Goal: Information Seeking & Learning: Learn about a topic

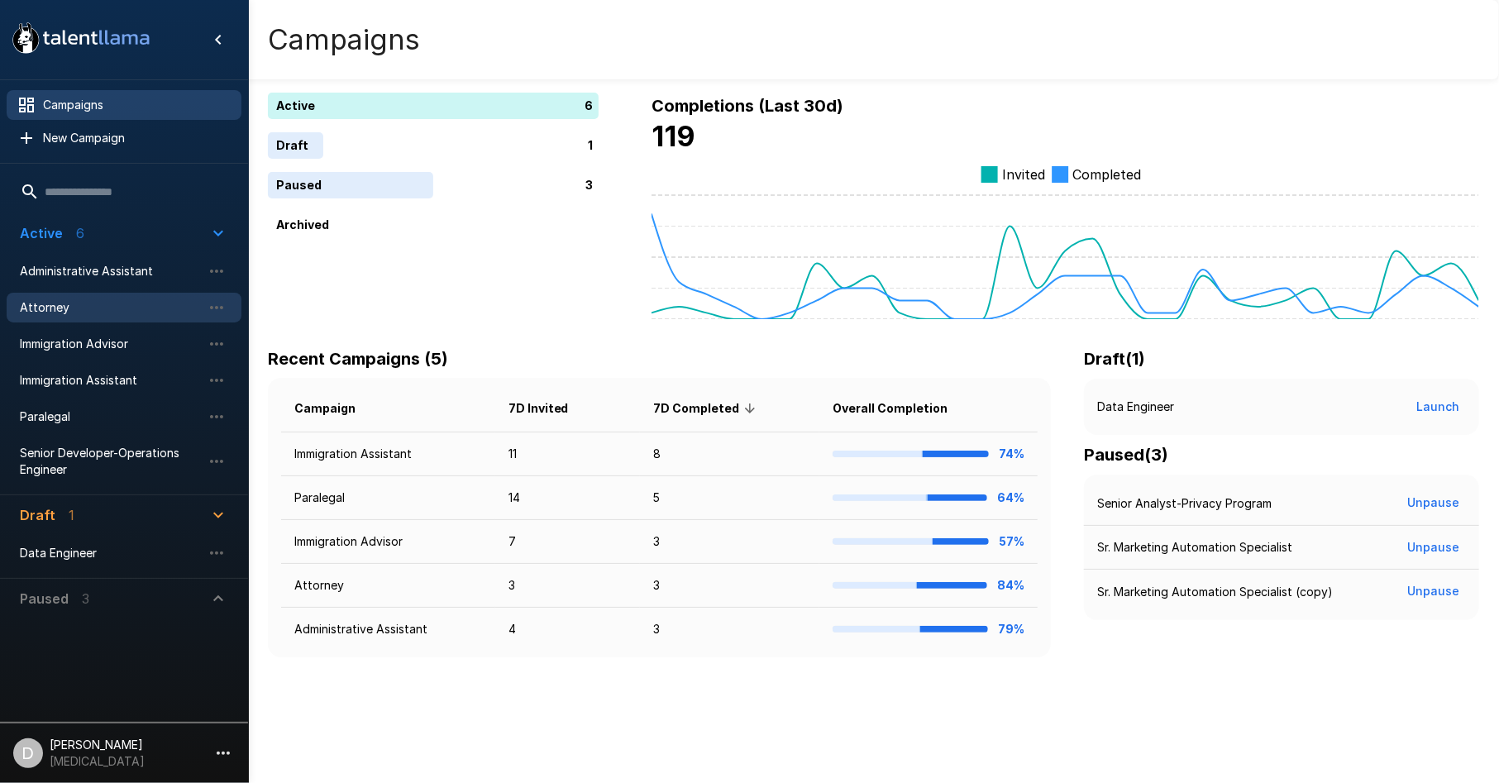
click at [133, 308] on span "Attorney" at bounding box center [111, 307] width 182 height 17
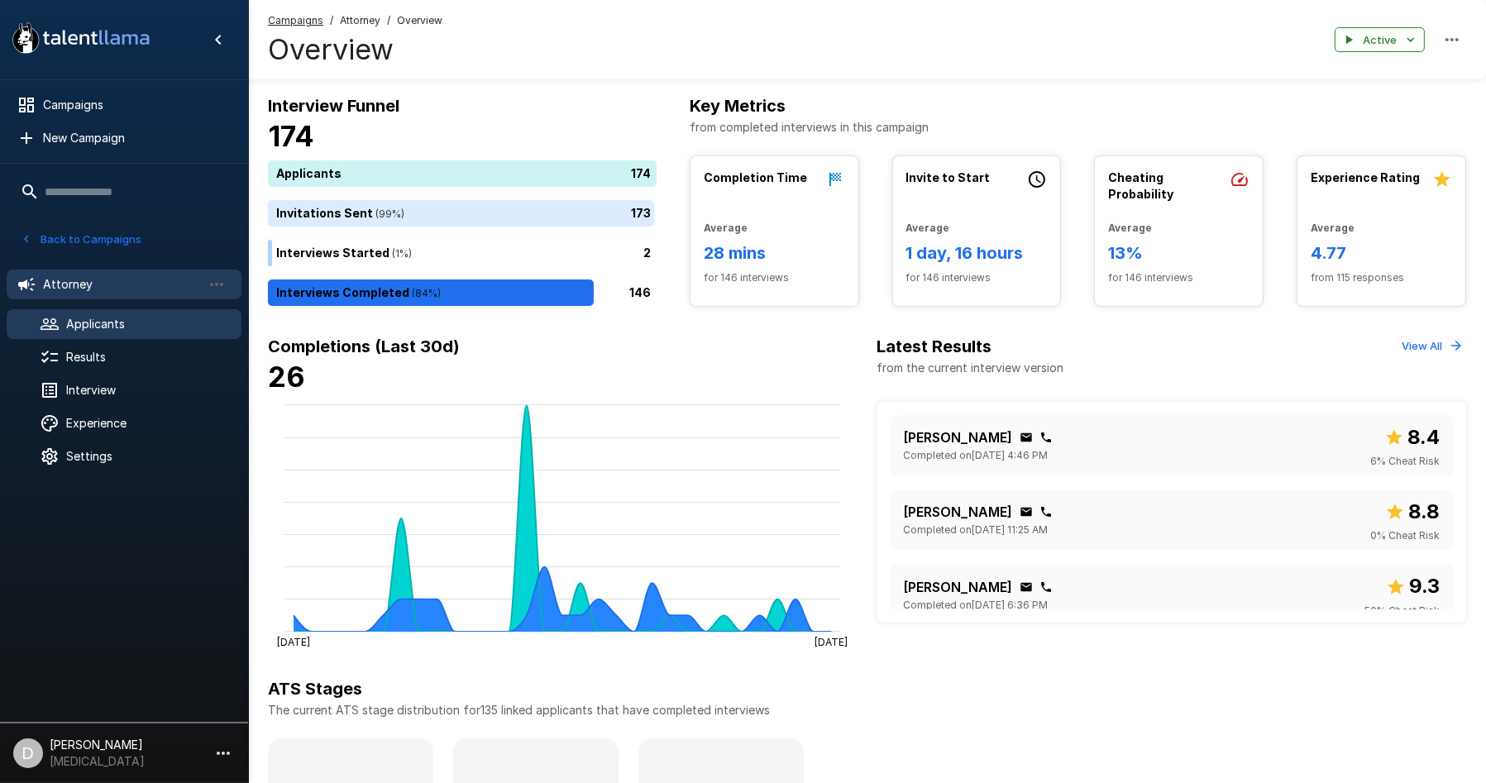
click at [133, 332] on div "Applicants" at bounding box center [124, 324] width 235 height 30
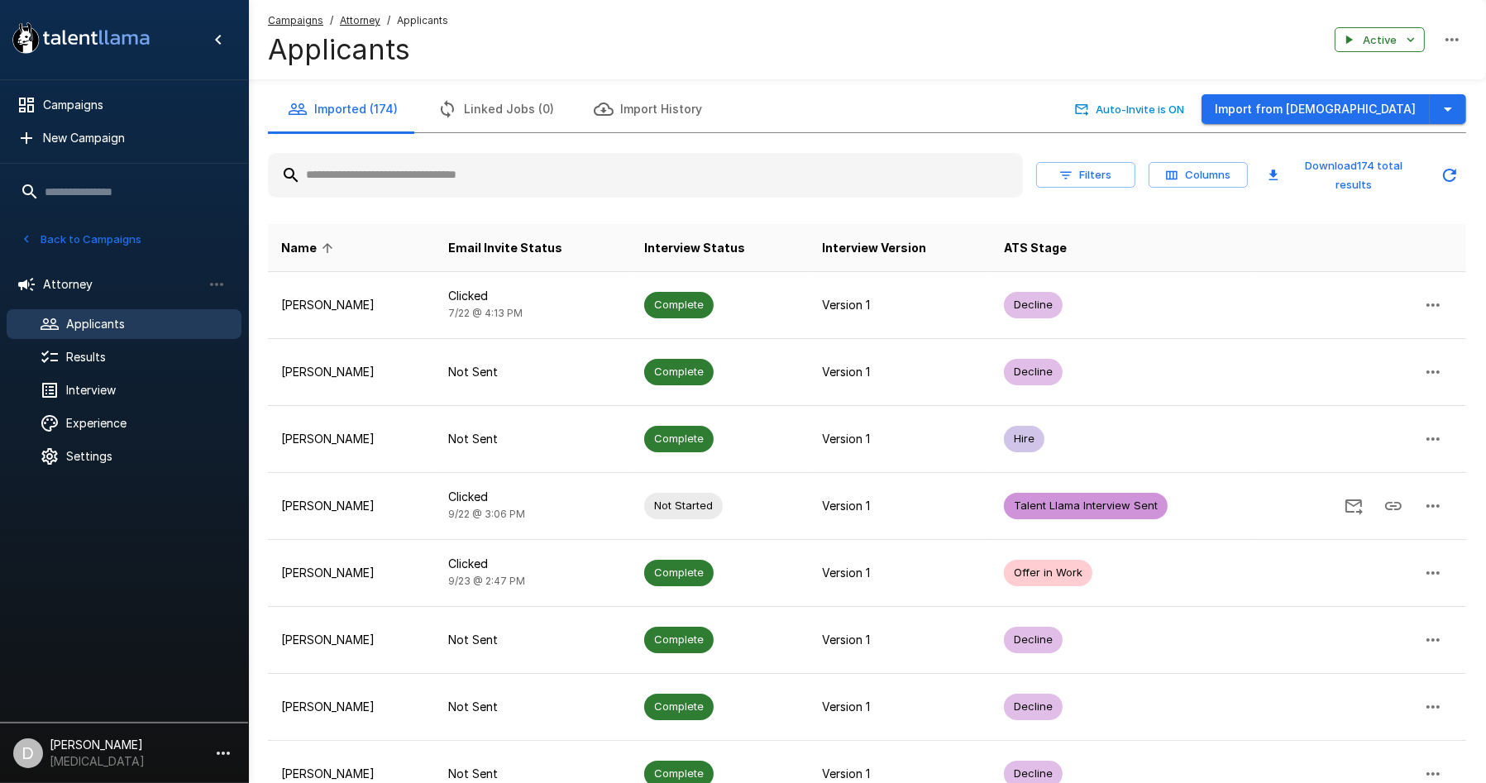
click at [475, 175] on input "text" at bounding box center [645, 175] width 755 height 30
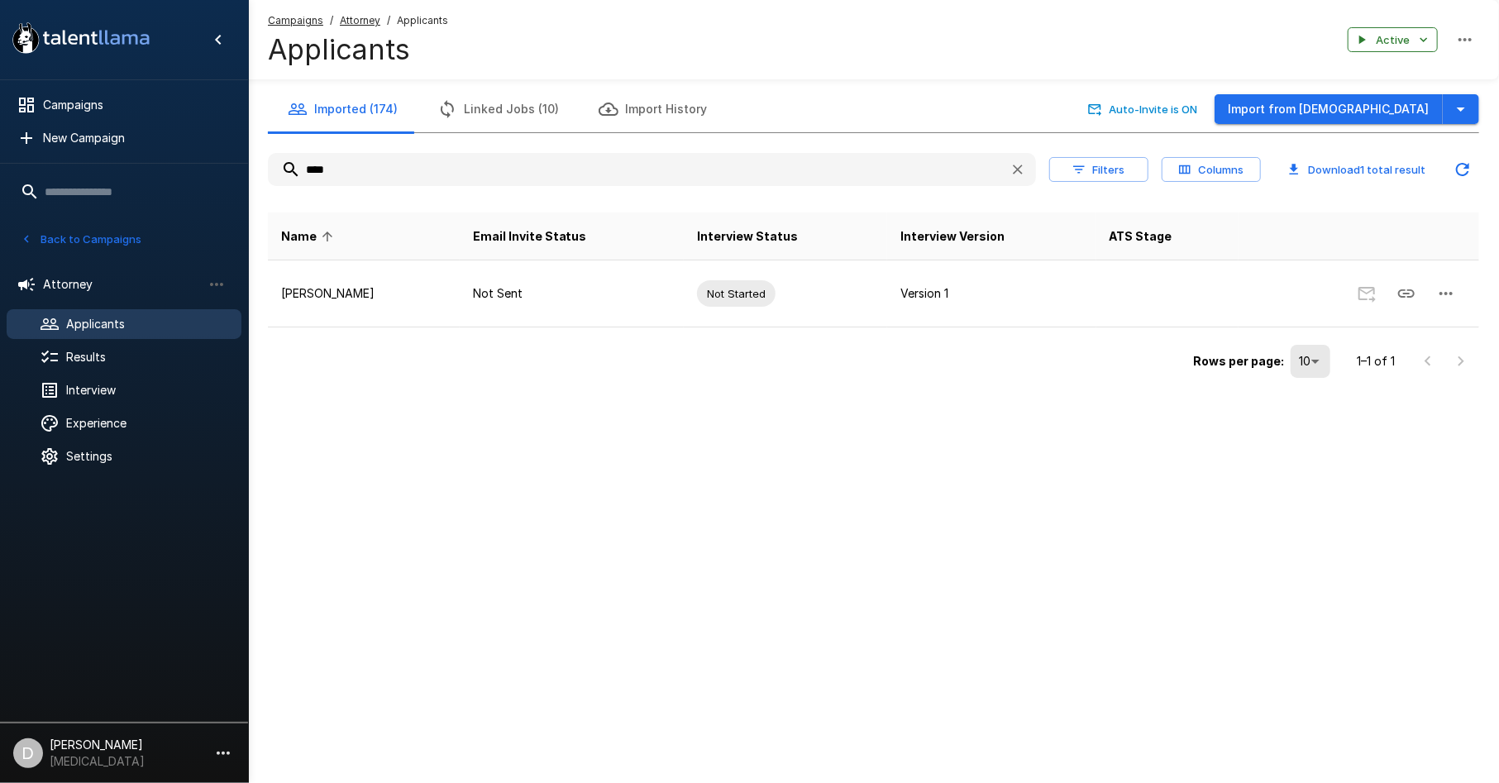
drag, startPoint x: 335, startPoint y: 175, endPoint x: 282, endPoint y: 175, distance: 52.9
click at [282, 175] on input "****" at bounding box center [632, 170] width 729 height 30
type input "*****"
click at [481, 413] on div "Imported (174) Linked Jobs (10) Import History Auto-Invite is ON Import from Jo…" at bounding box center [873, 224] width 1251 height 449
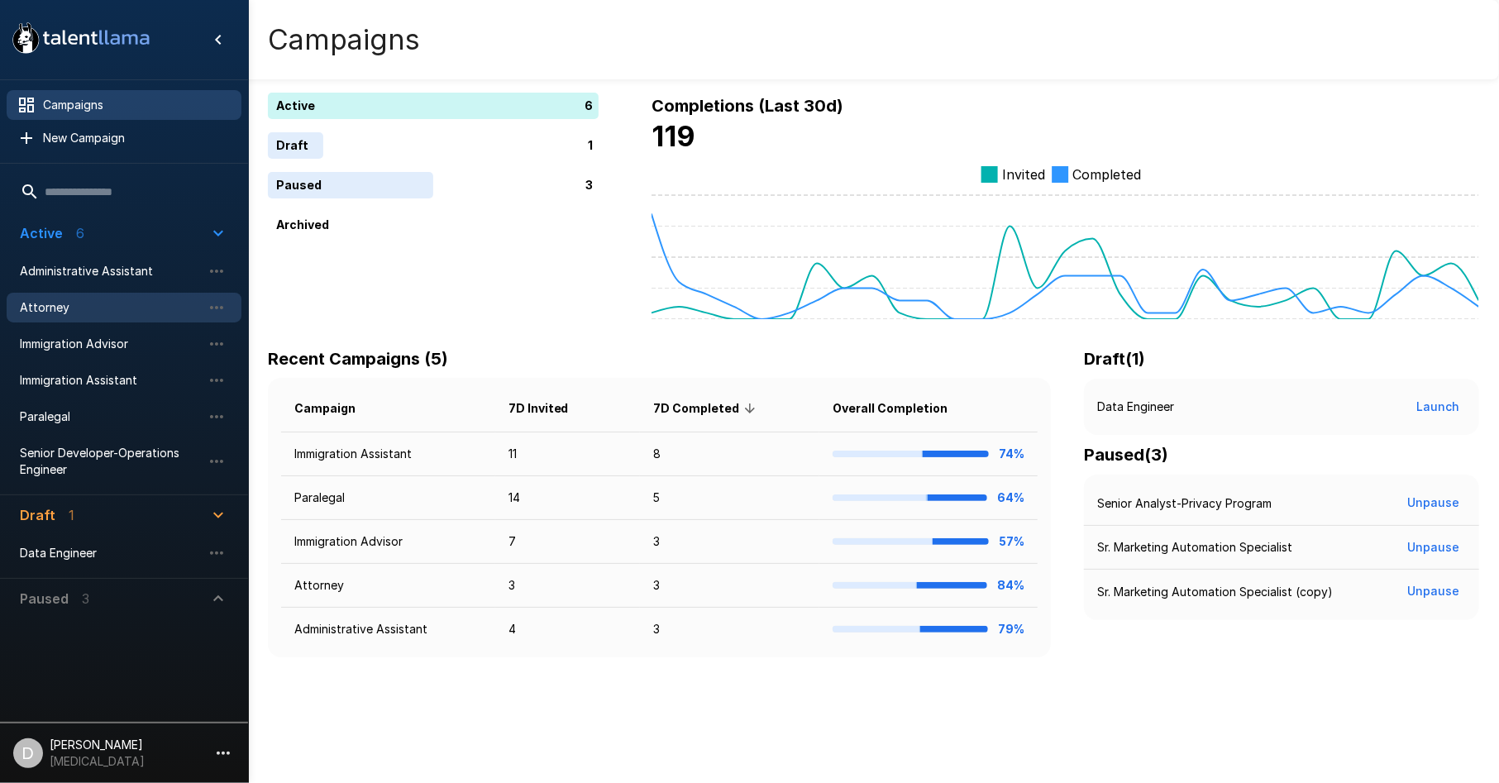
click at [151, 314] on span "Attorney" at bounding box center [111, 307] width 182 height 17
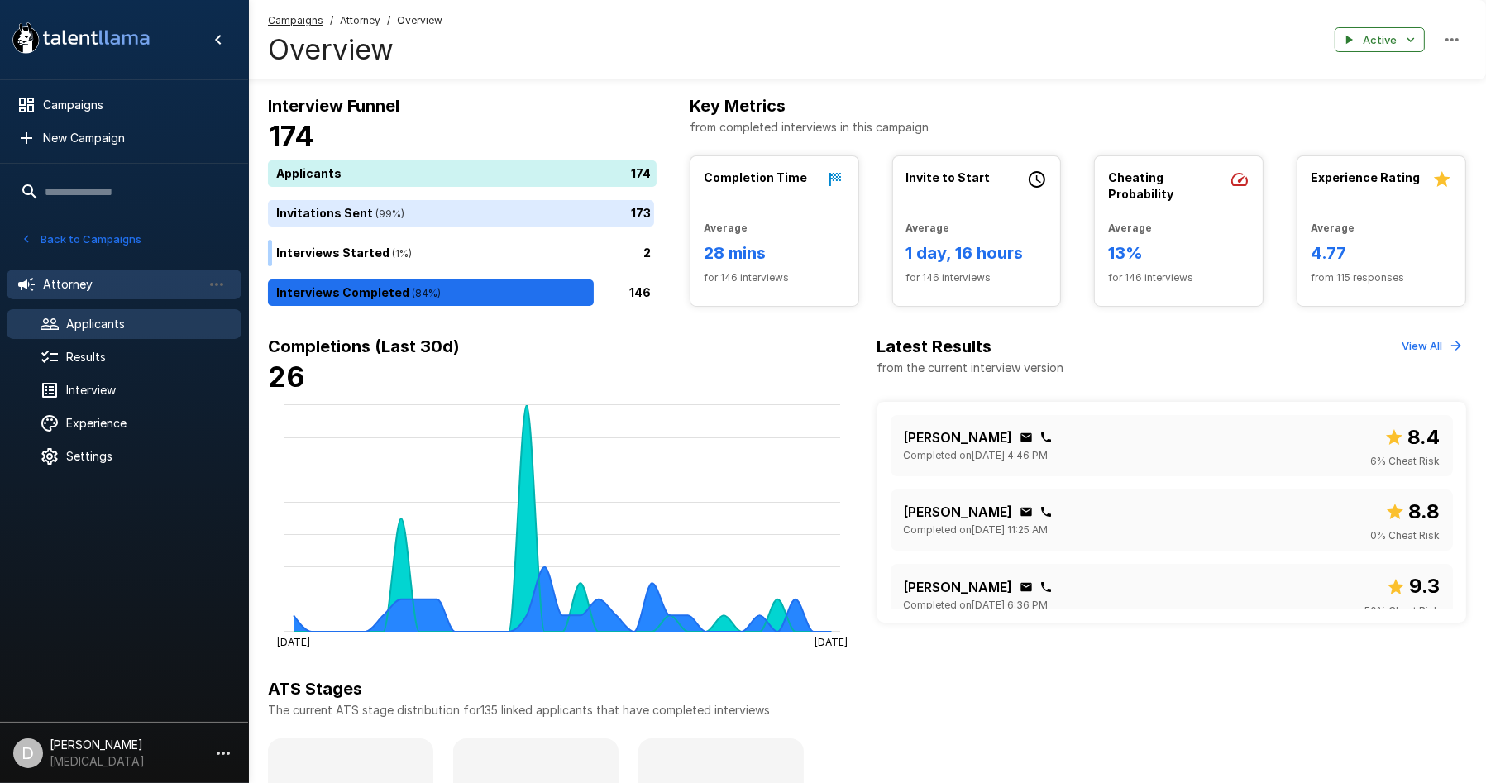
click at [114, 327] on span "Applicants" at bounding box center [147, 324] width 162 height 17
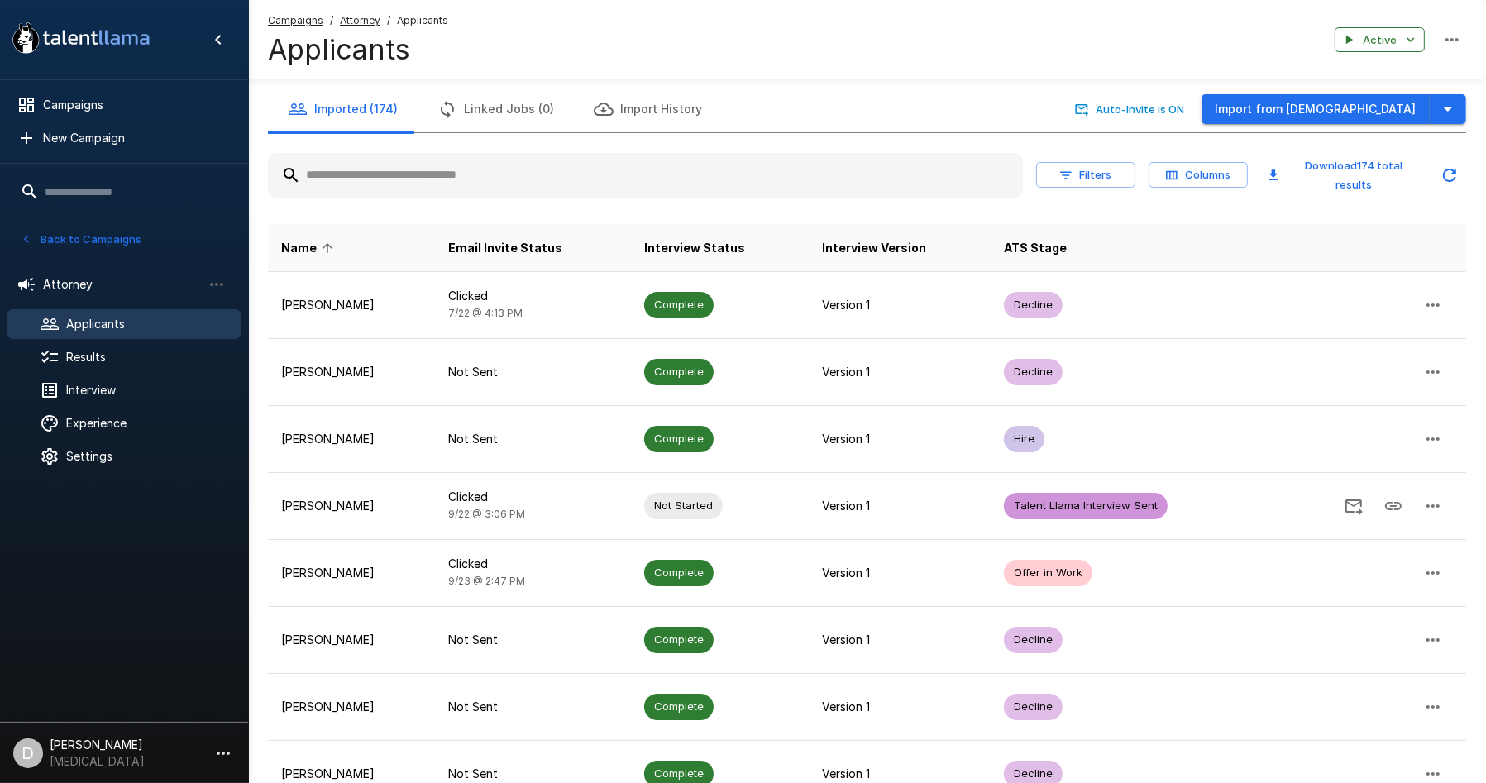
click at [435, 178] on input "text" at bounding box center [645, 175] width 755 height 30
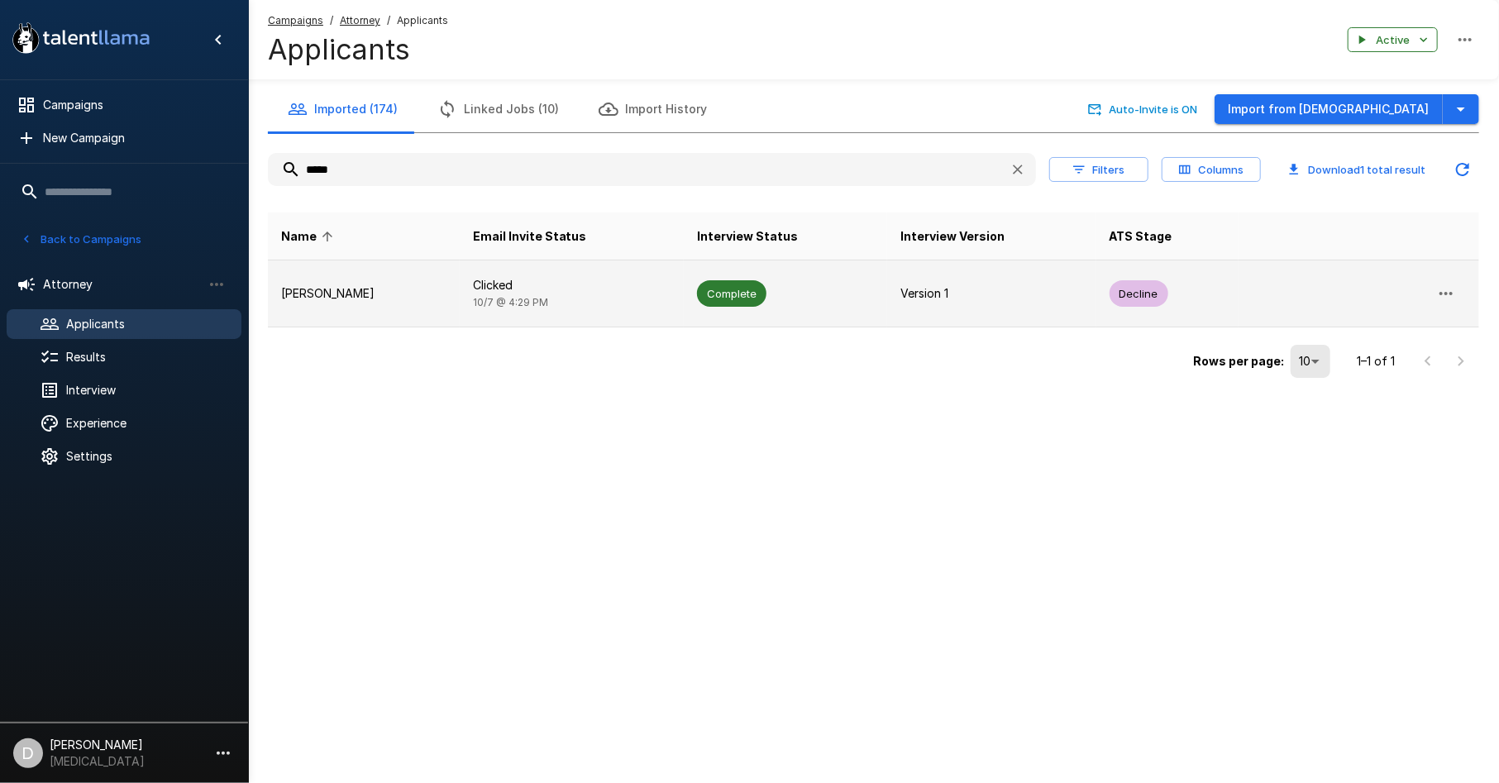
type input "*****"
click at [383, 274] on td "[PERSON_NAME]" at bounding box center [364, 294] width 192 height 67
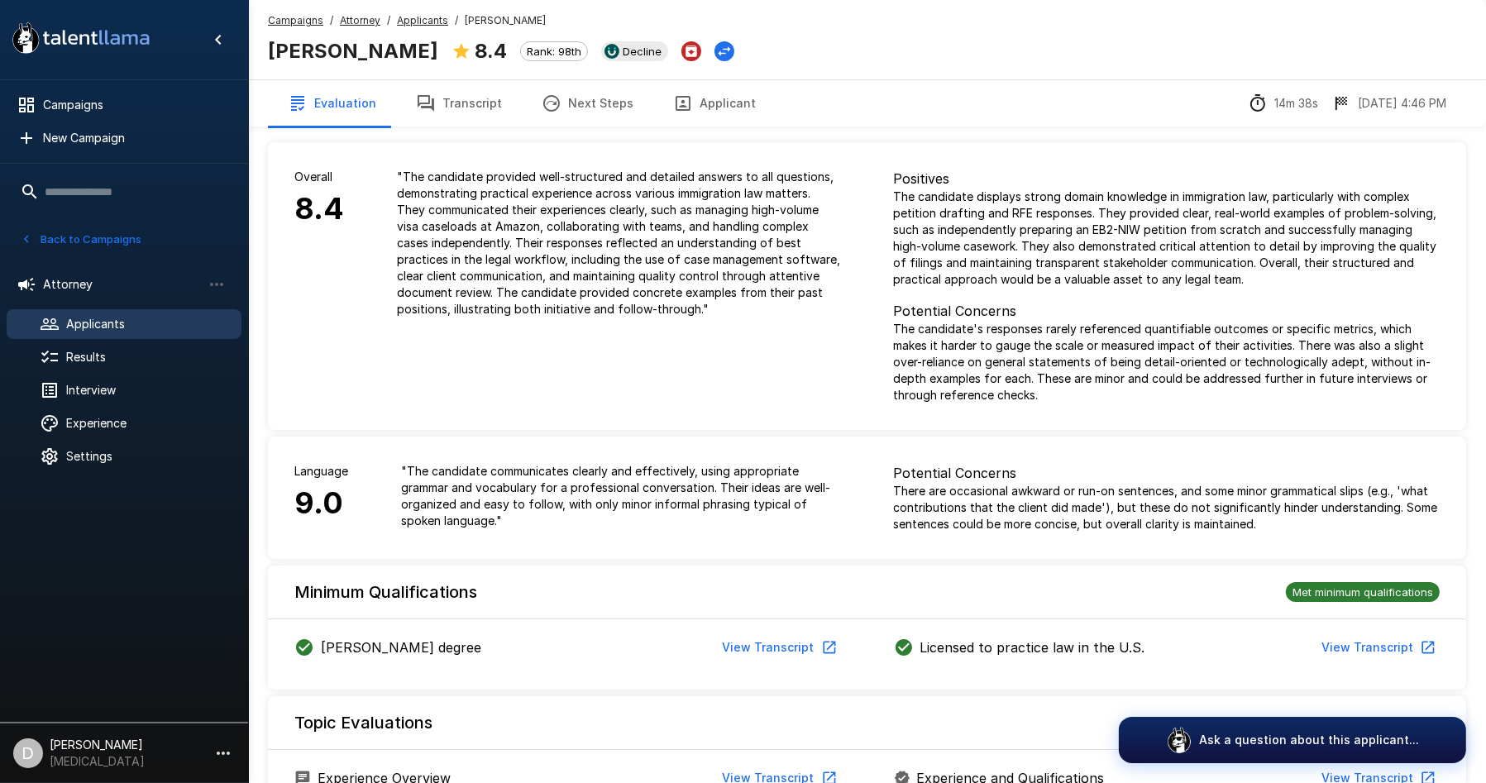
click at [480, 107] on button "Transcript" at bounding box center [459, 103] width 126 height 46
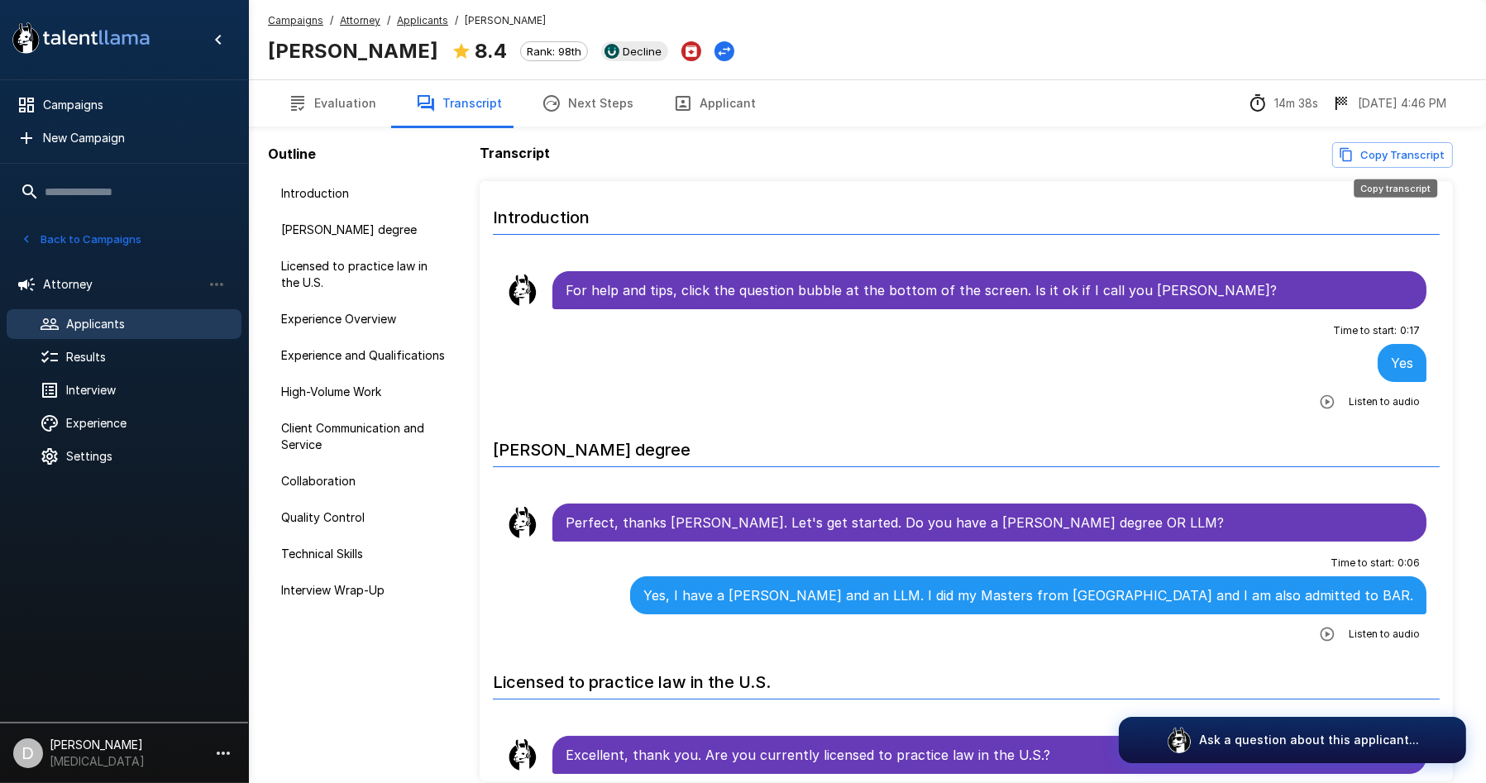
click at [1365, 152] on button "Copy Transcript" at bounding box center [1392, 155] width 121 height 26
click at [599, 111] on button "Next Steps" at bounding box center [587, 103] width 131 height 46
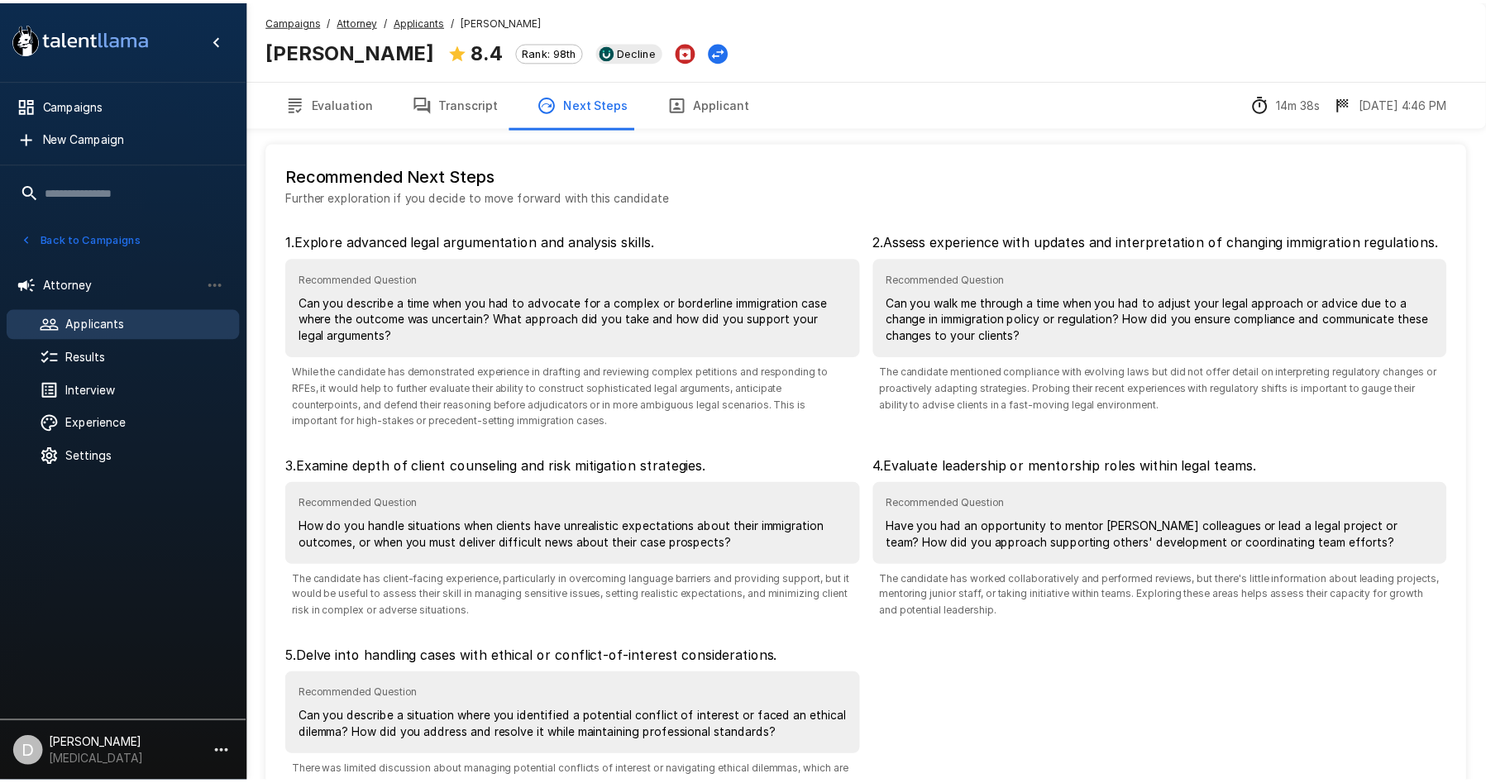
scroll to position [128, 0]
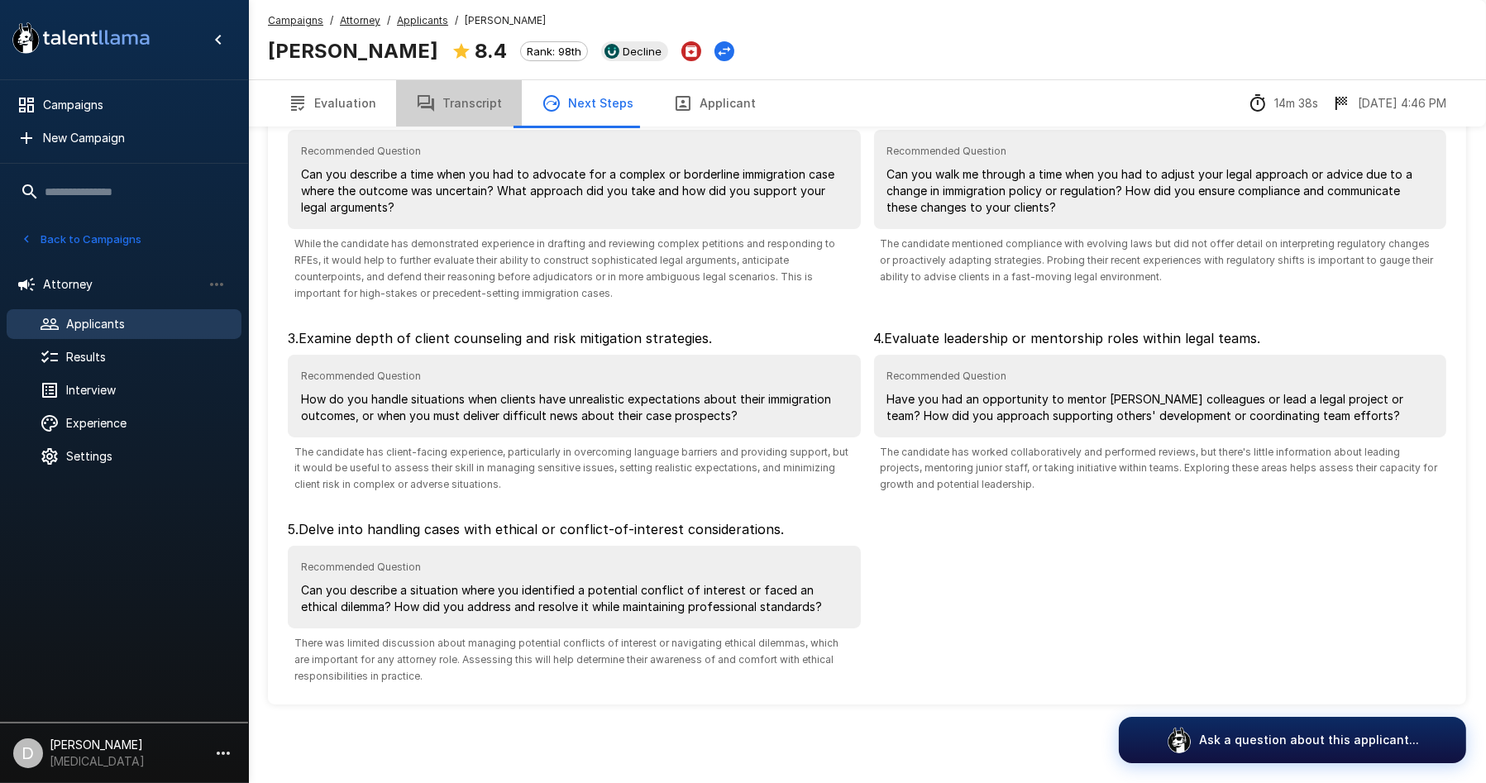
click at [471, 113] on button "Transcript" at bounding box center [459, 103] width 126 height 46
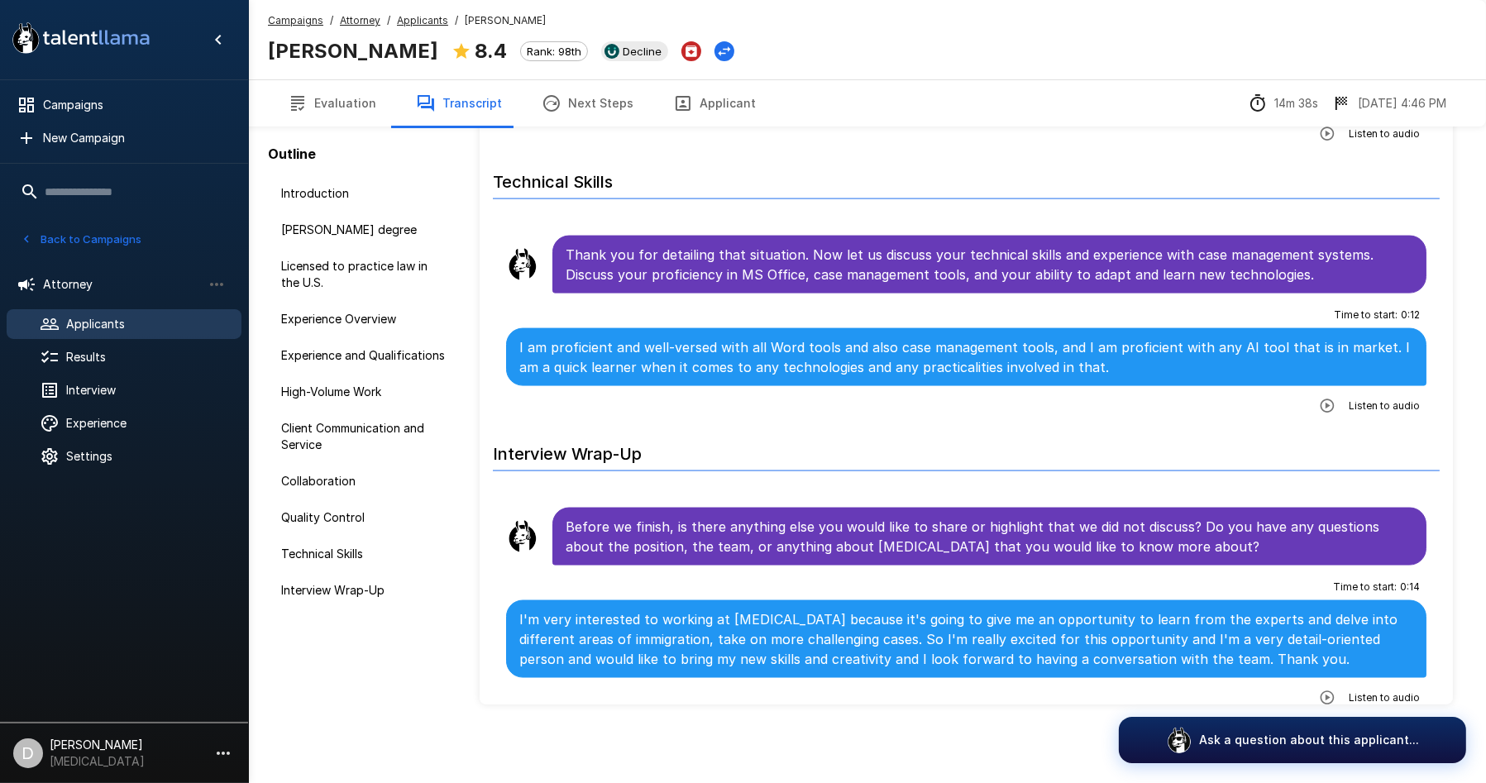
scroll to position [3028, 0]
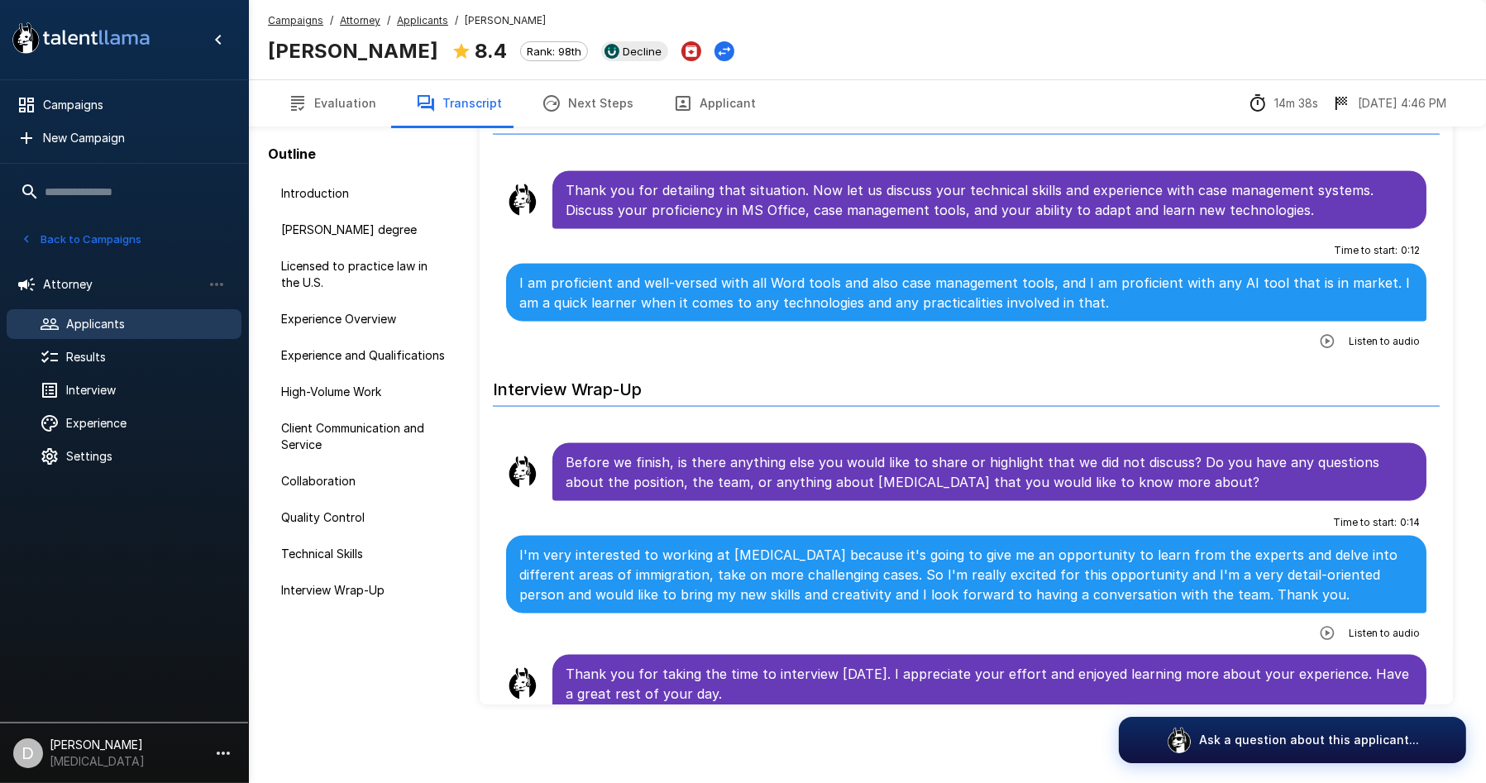
click at [105, 317] on span "Applicants" at bounding box center [147, 324] width 162 height 17
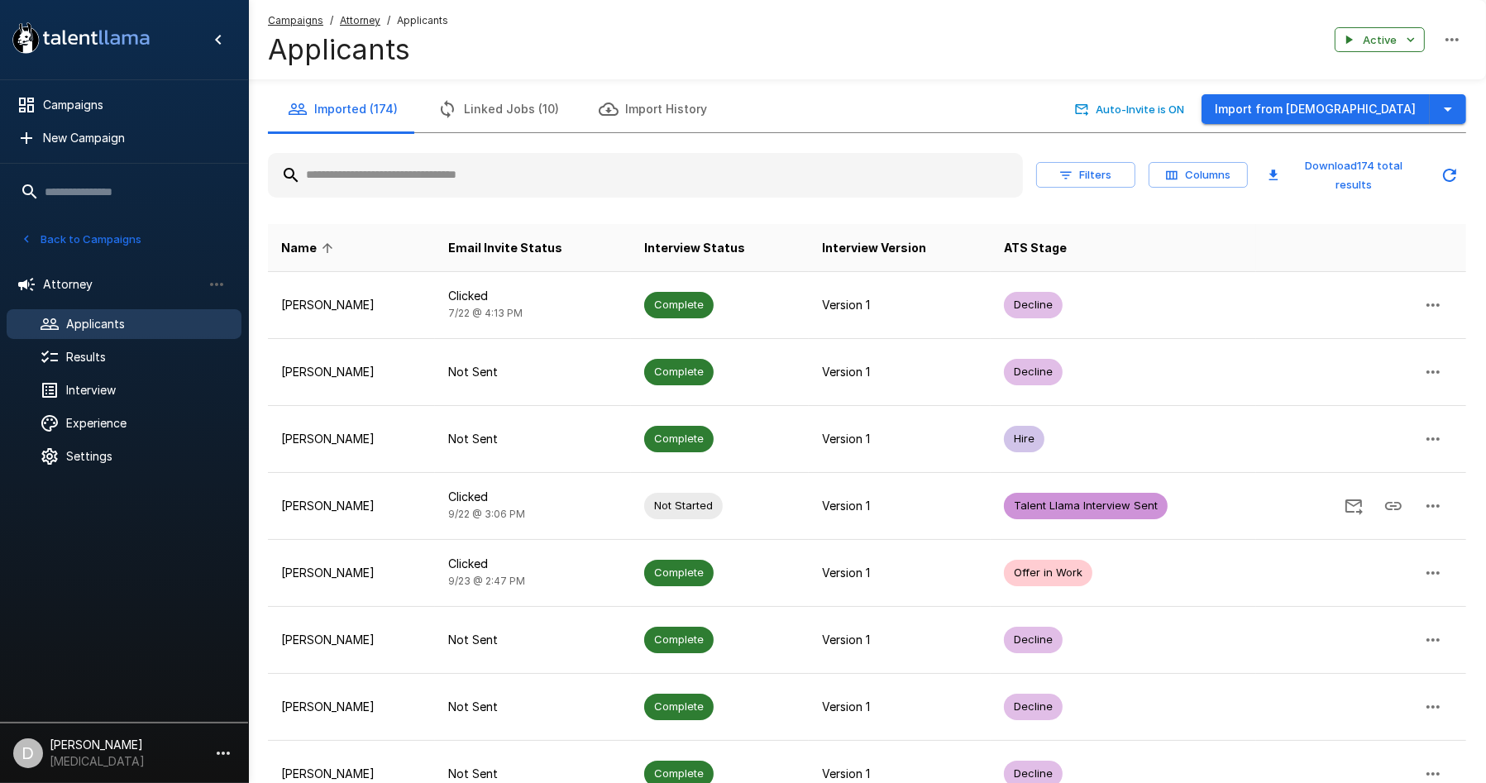
click at [442, 181] on input "text" at bounding box center [645, 175] width 755 height 30
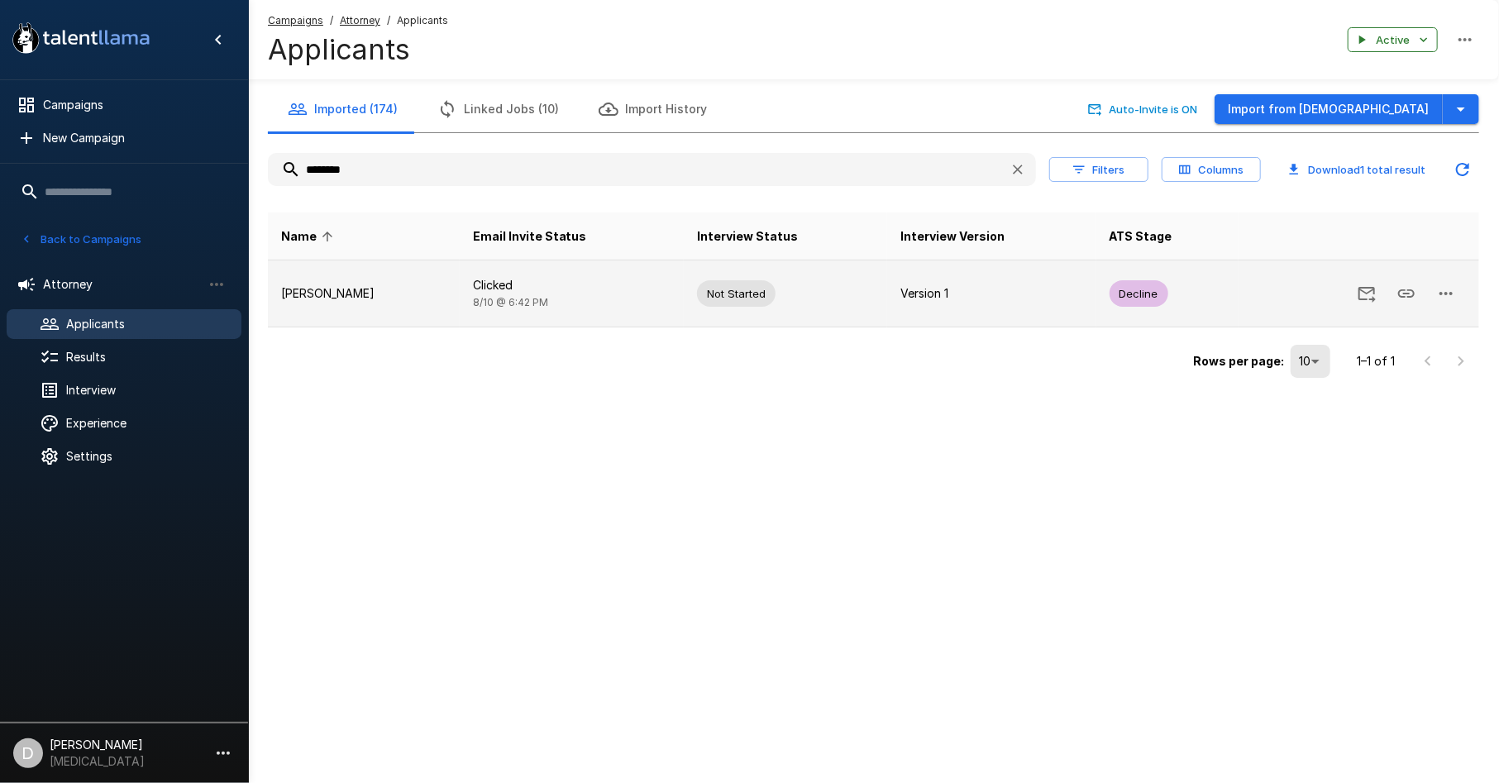
type input "********"
click at [397, 294] on p "[PERSON_NAME]" at bounding box center [363, 293] width 165 height 17
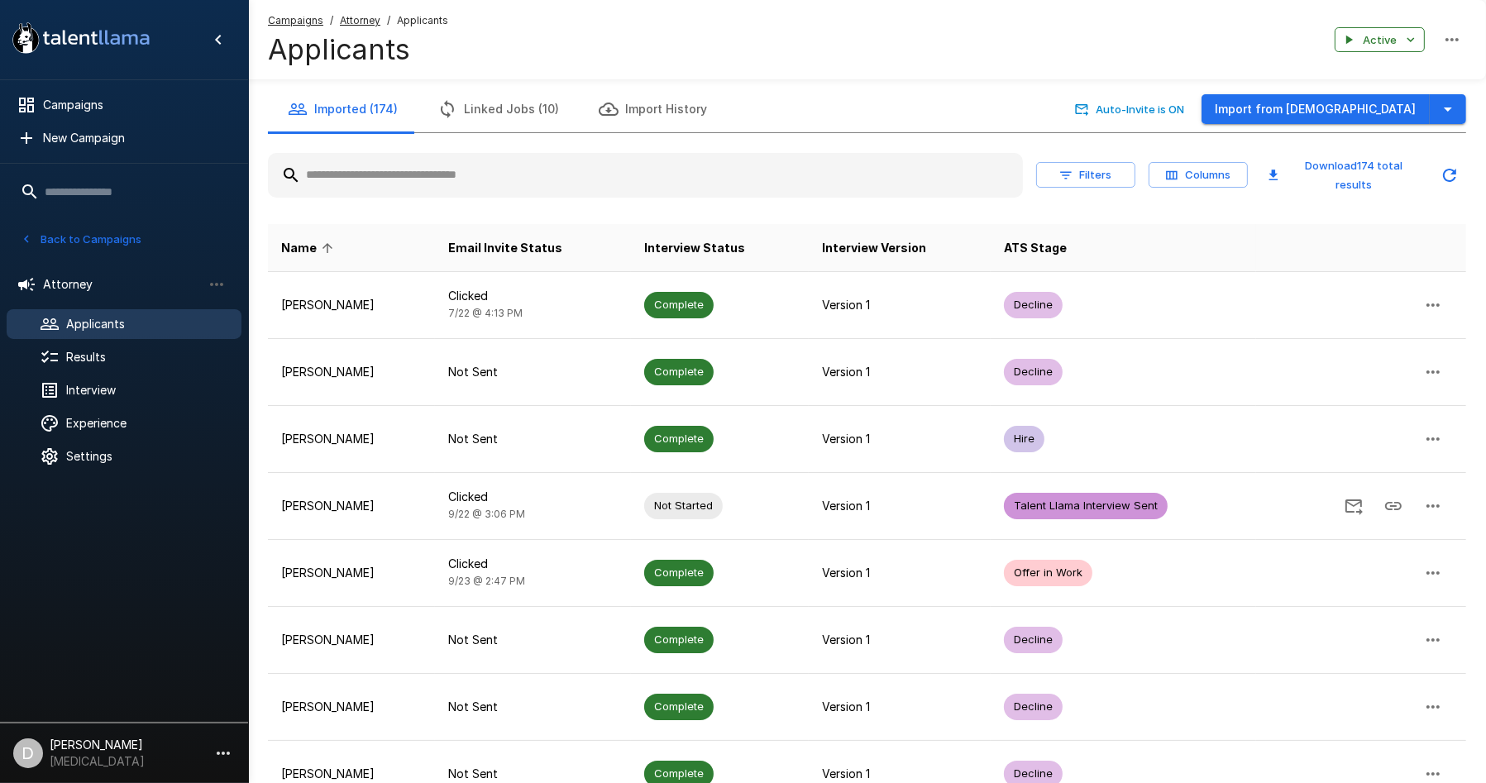
click at [357, 202] on div "Filters Columns Download 174 total results" at bounding box center [867, 175] width 1198 height 58
click at [361, 176] on input "text" at bounding box center [645, 175] width 755 height 30
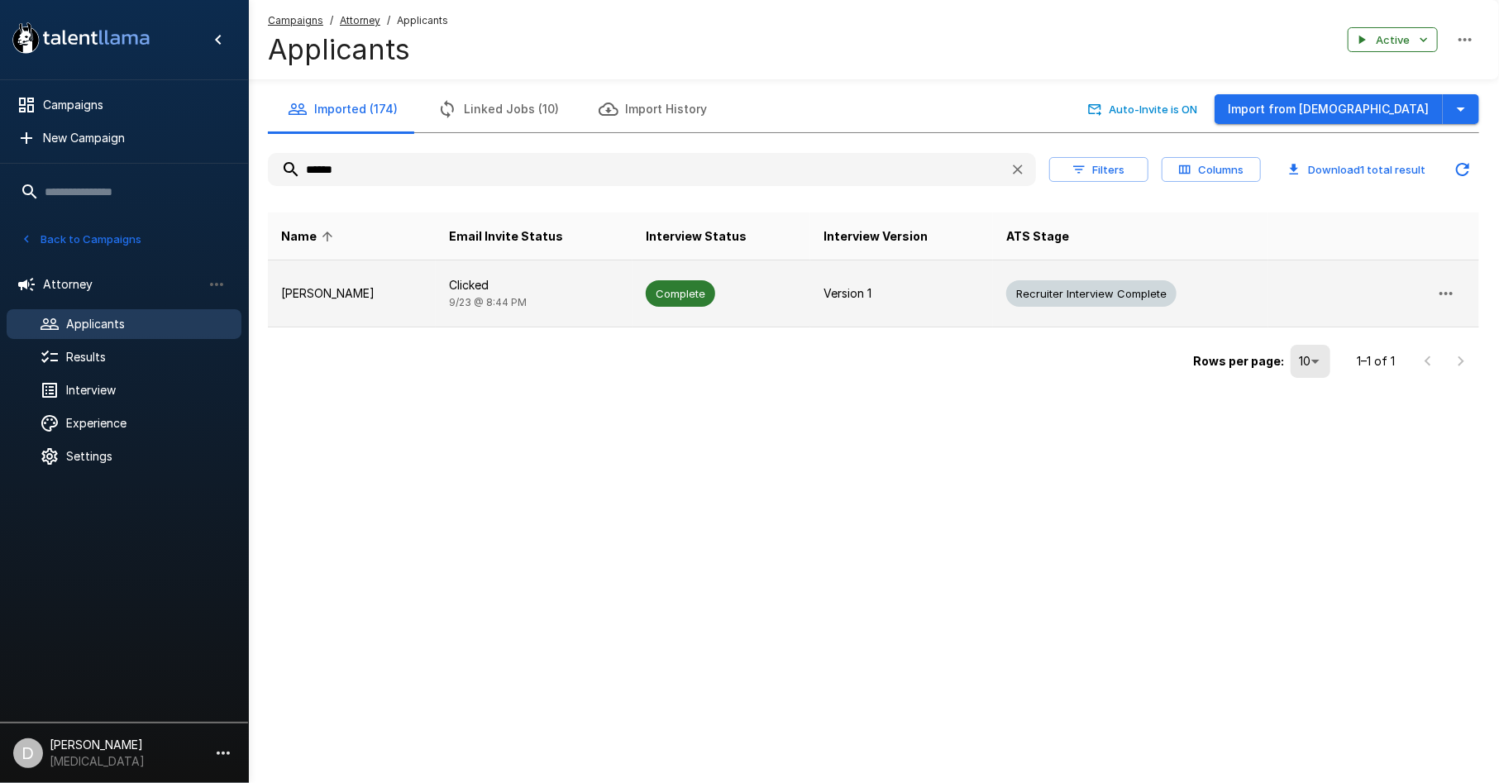
type input "******"
click at [353, 299] on p "[PERSON_NAME]" at bounding box center [351, 293] width 141 height 17
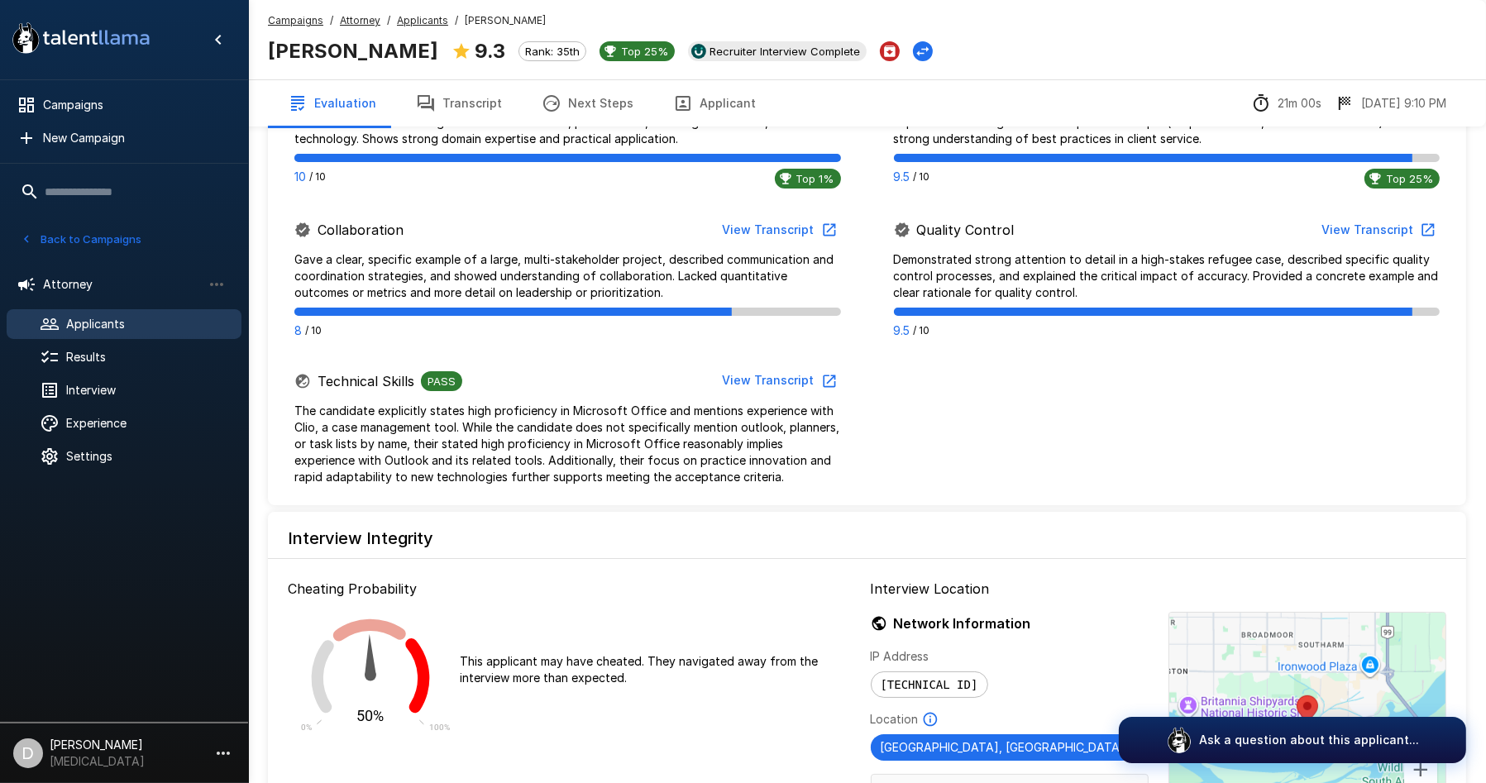
scroll to position [992, 0]
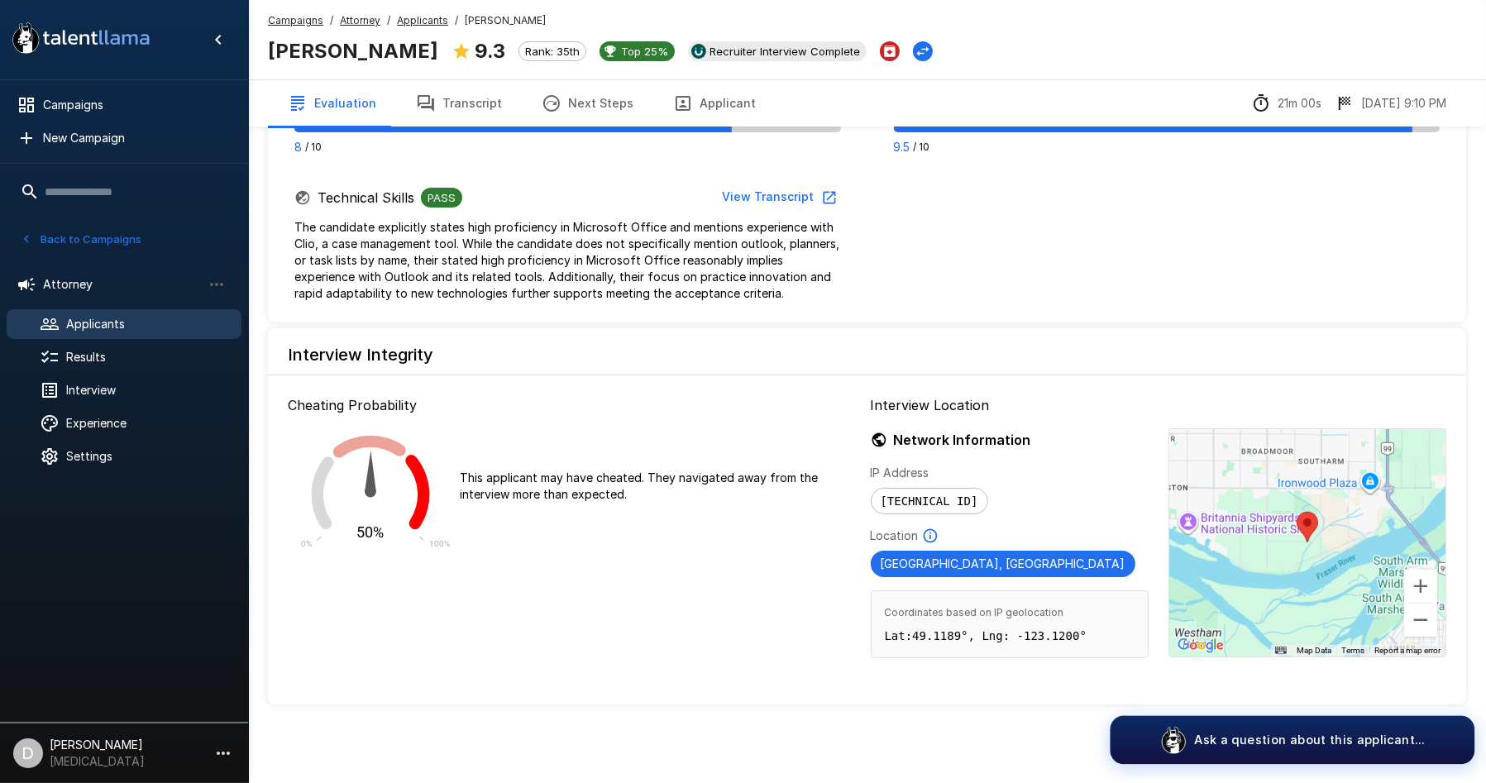
click at [1307, 731] on p "Ask a question about this applicant..." at bounding box center [1309, 739] width 231 height 17
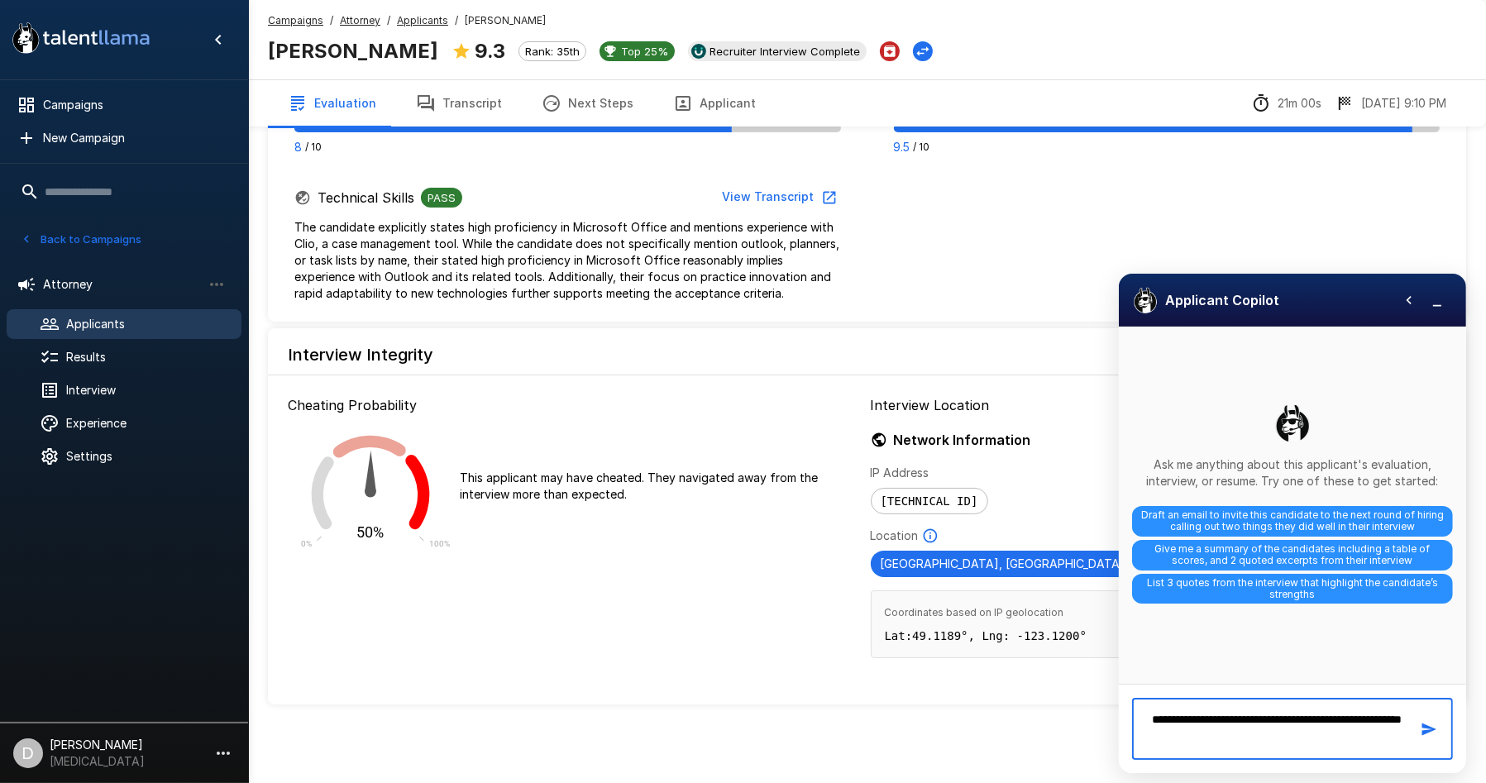
type textarea "**********"
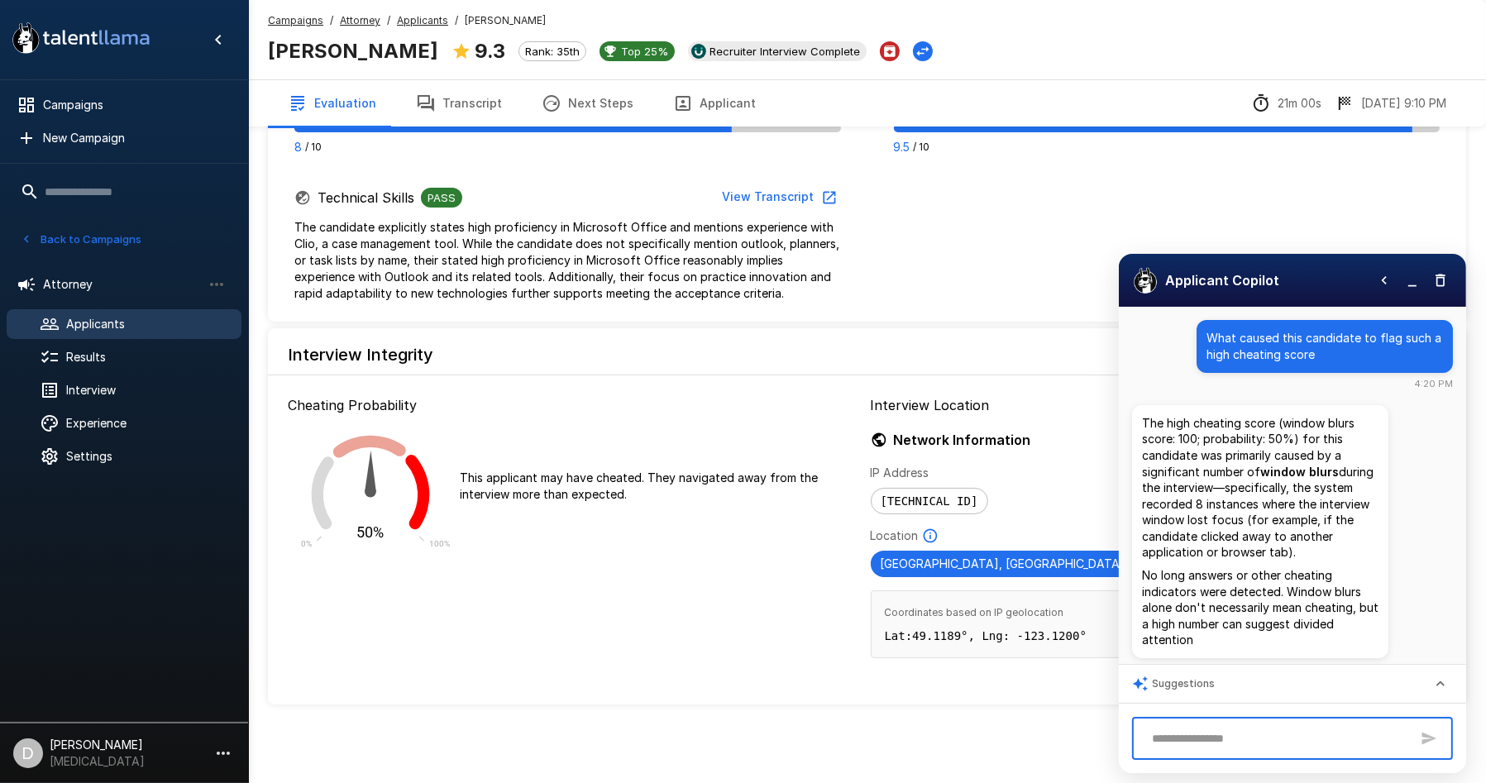
scroll to position [37, 0]
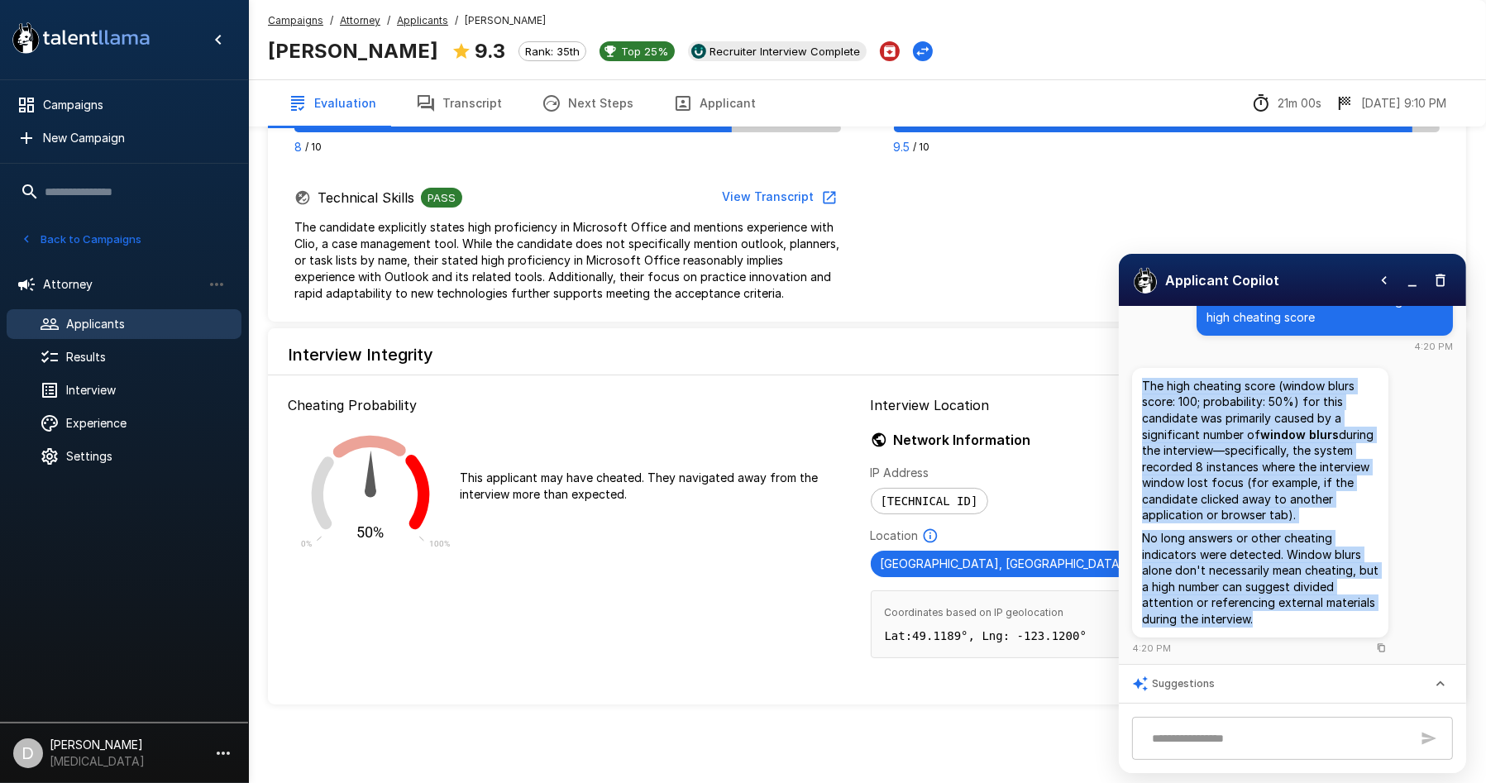
drag, startPoint x: 1316, startPoint y: 621, endPoint x: 1136, endPoint y: 384, distance: 297.6
click at [1136, 384] on div "The high cheating score (window blurs score: 100; probability: 50%) for this ca…" at bounding box center [1260, 503] width 256 height 270
copy div "The high cheating score (window blurs score: 100; probability: 50%) for this ca…"
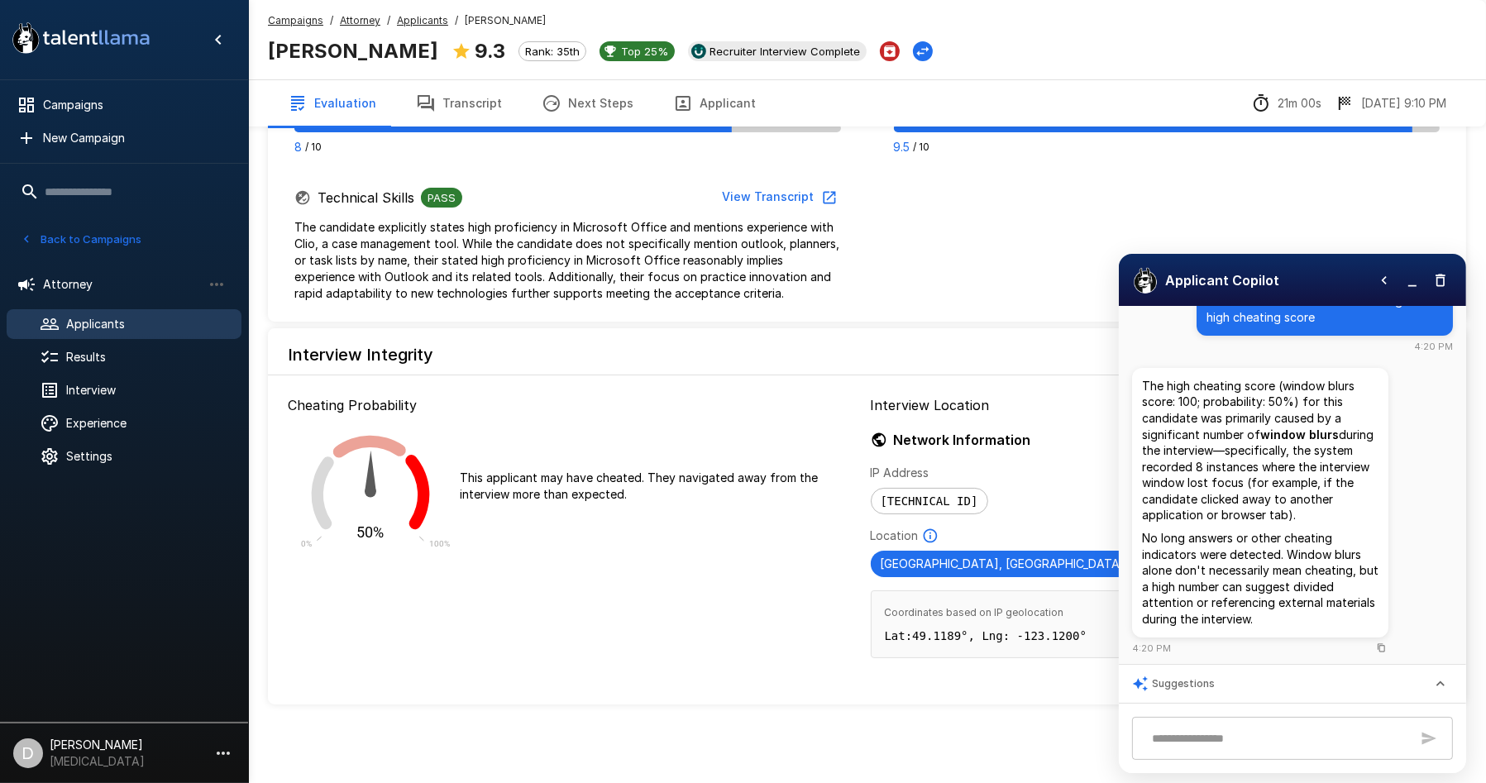
click at [1447, 272] on icon "button" at bounding box center [1440, 280] width 17 height 17
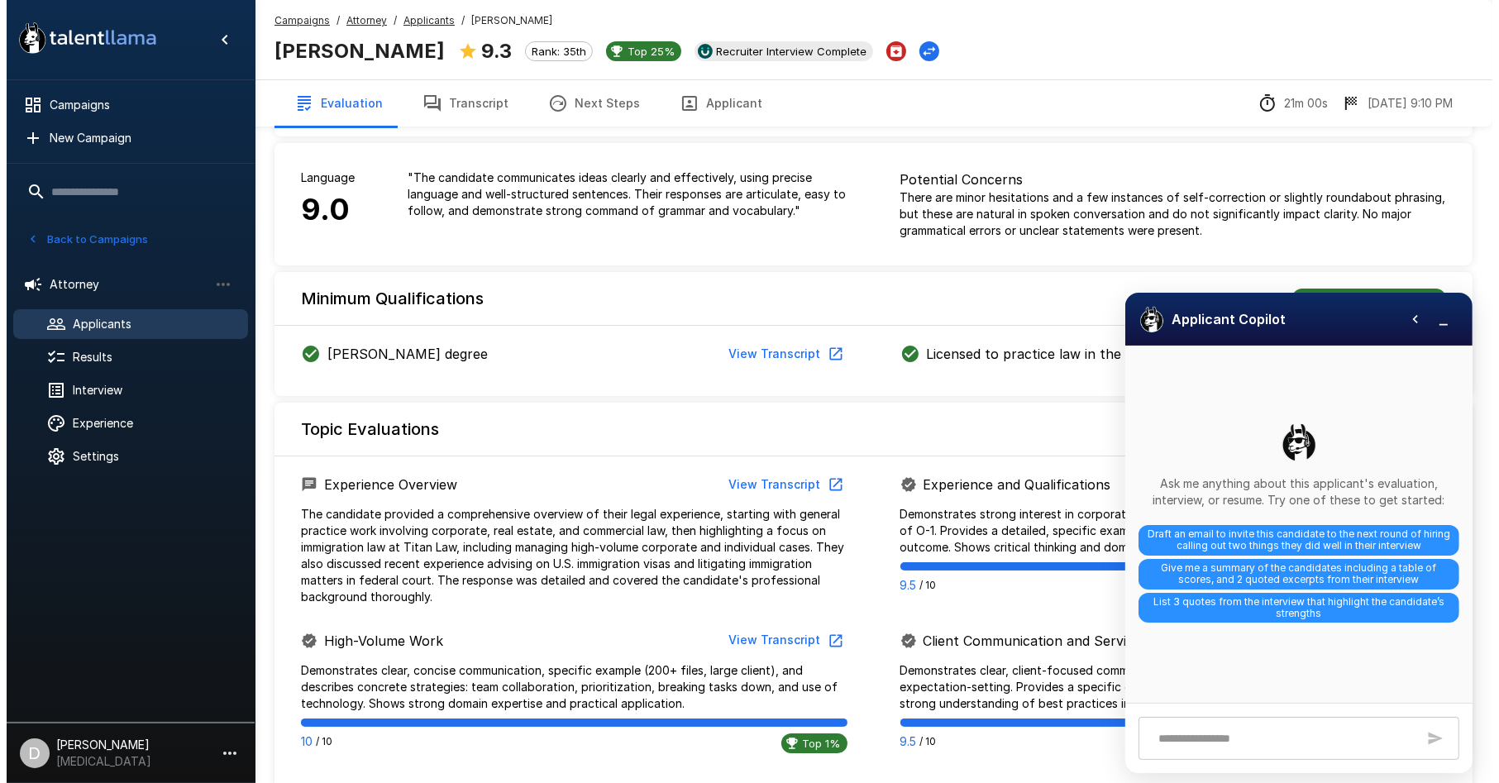
scroll to position [0, 0]
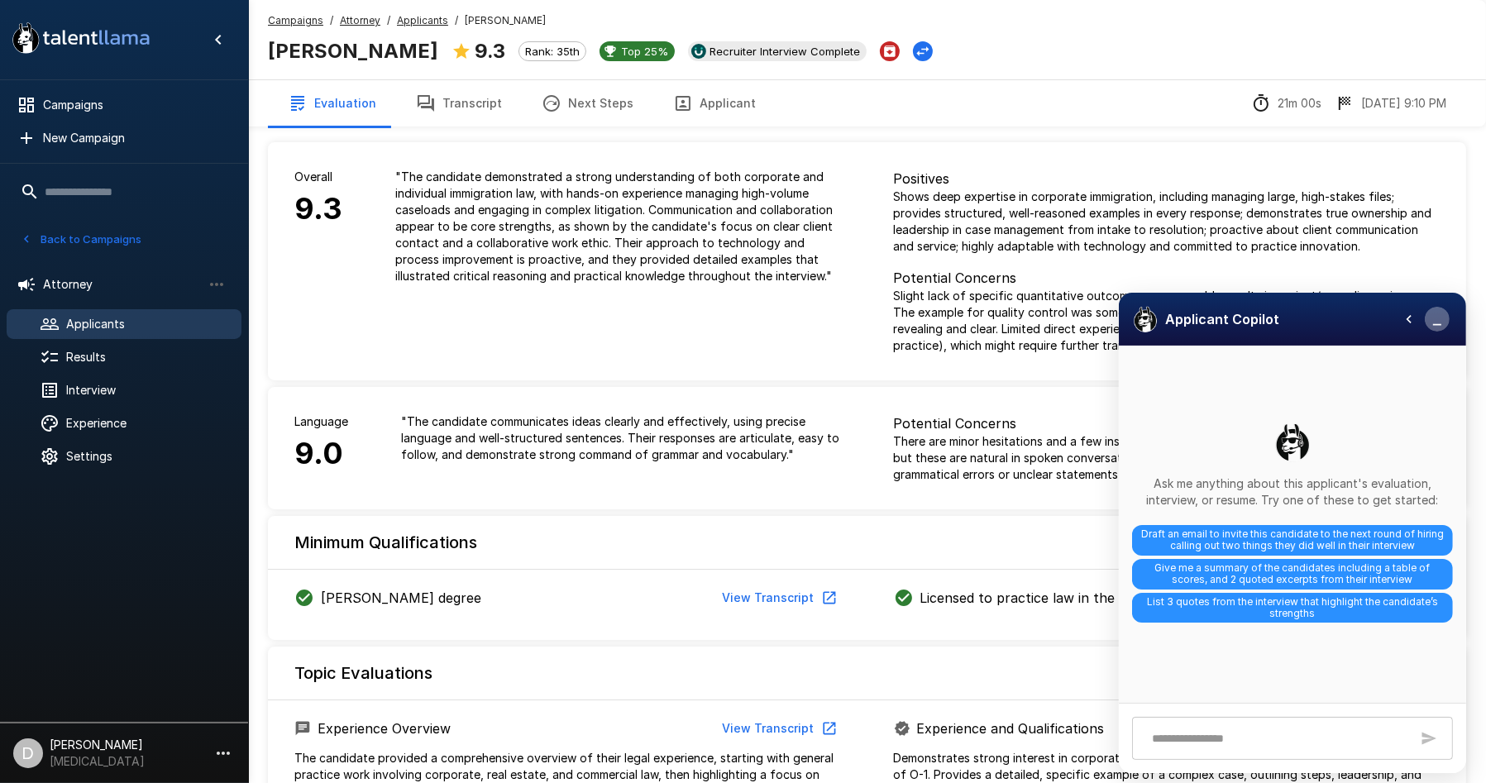
click at [1437, 321] on icon "button" at bounding box center [1437, 319] width 17 height 17
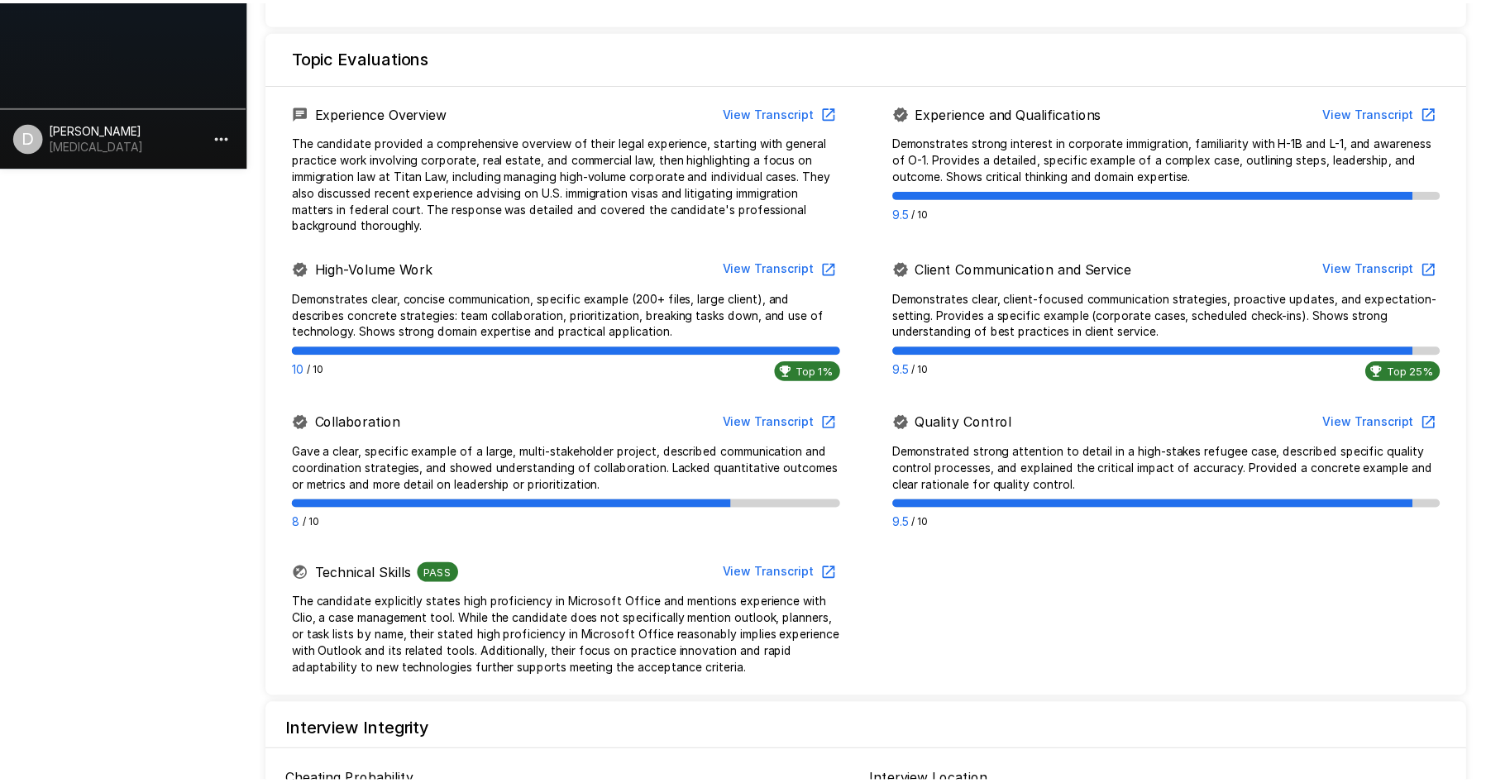
scroll to position [992, 0]
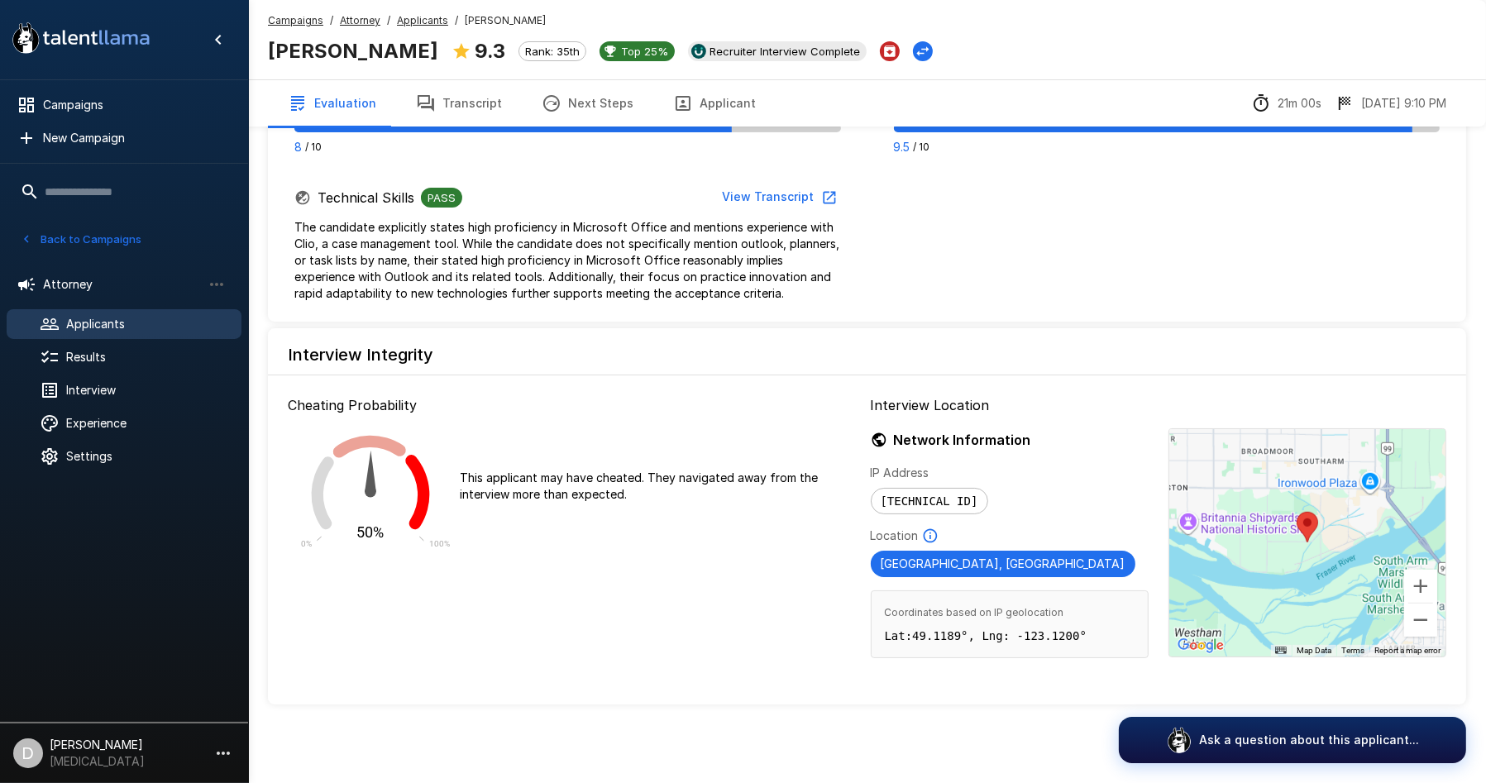
click at [593, 99] on button "Next Steps" at bounding box center [587, 103] width 131 height 46
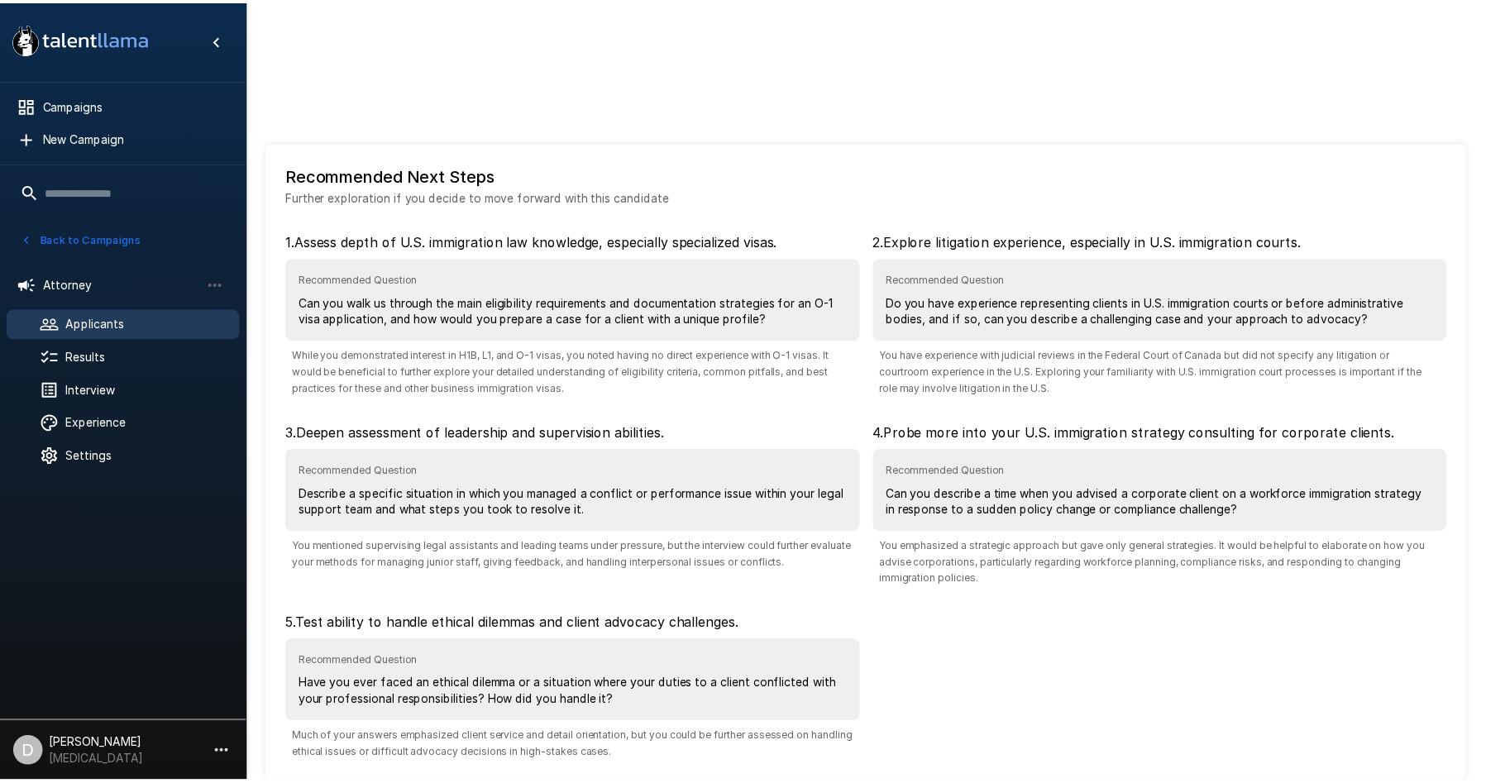
scroll to position [79, 0]
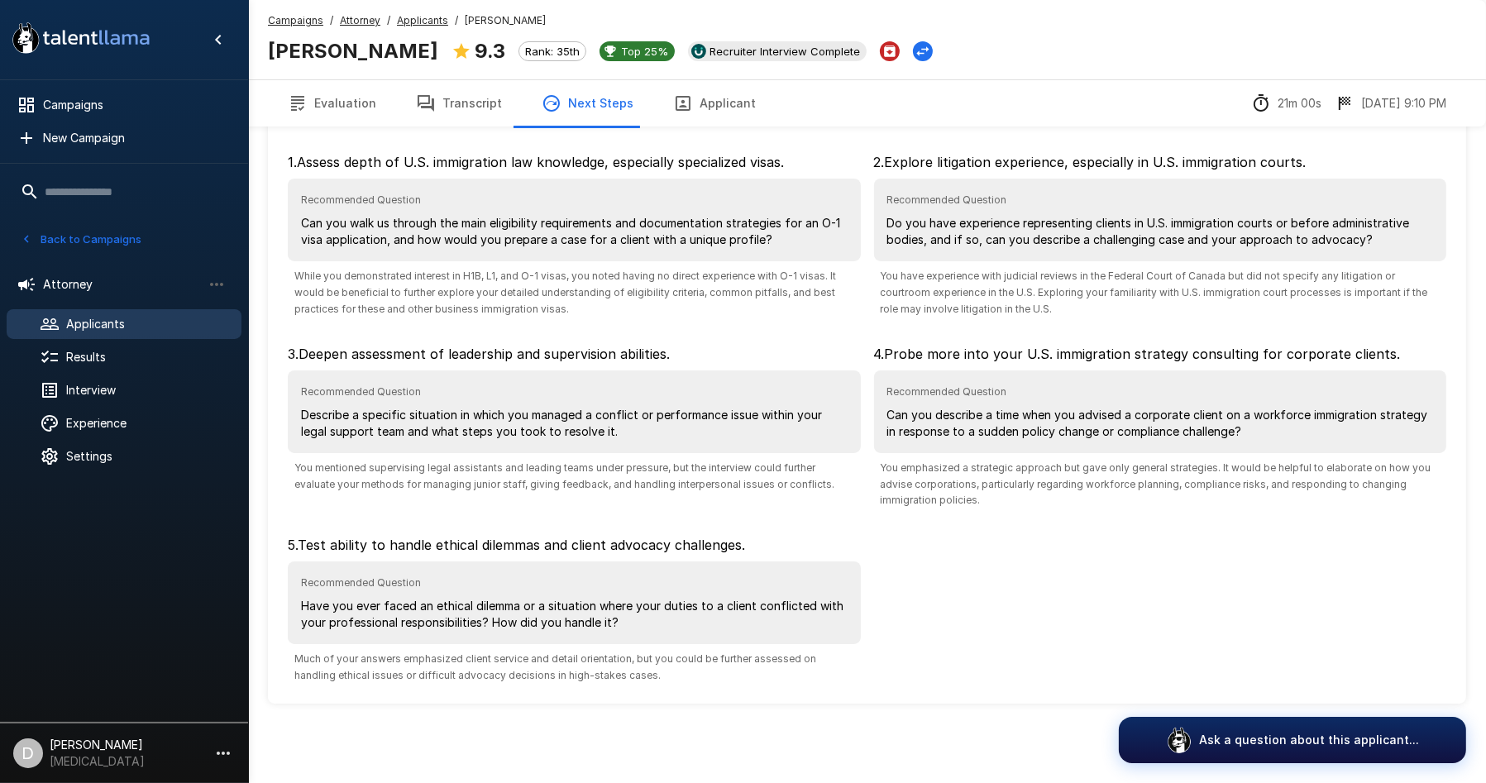
click at [450, 91] on button "Transcript" at bounding box center [459, 103] width 126 height 46
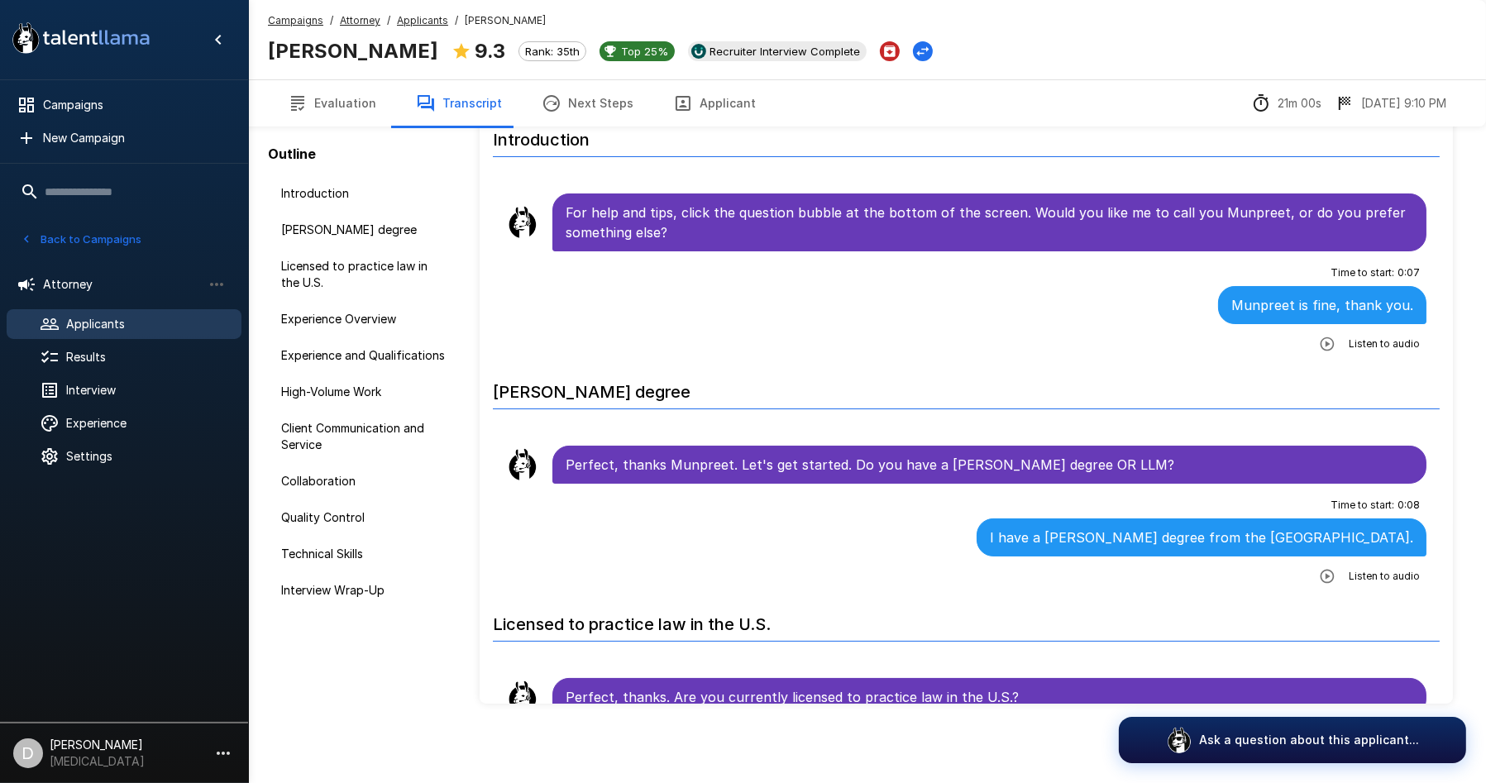
scroll to position [77, 0]
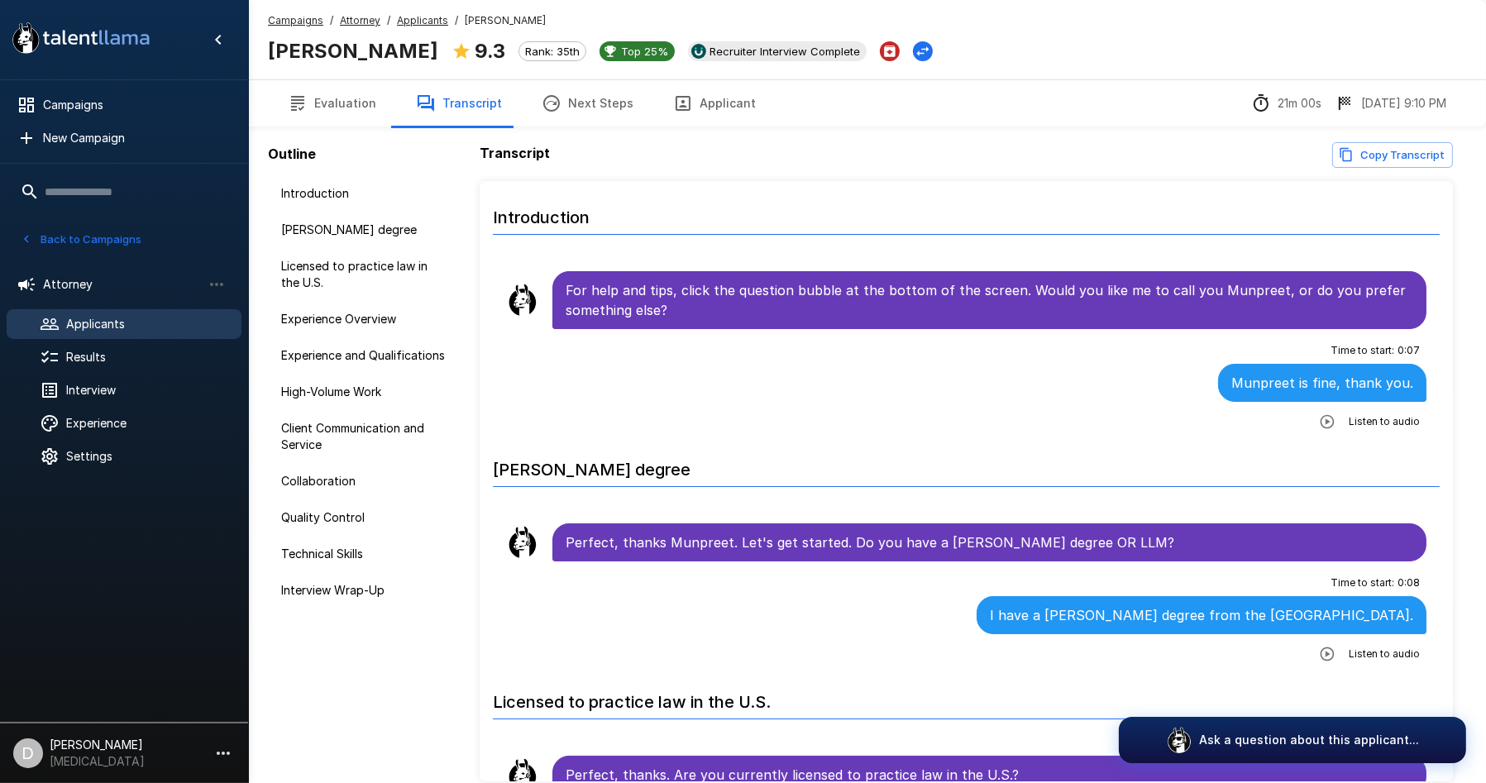
click at [1354, 150] on icon "Copy transcript" at bounding box center [1346, 154] width 15 height 15
click at [160, 331] on span "Applicants" at bounding box center [147, 324] width 162 height 17
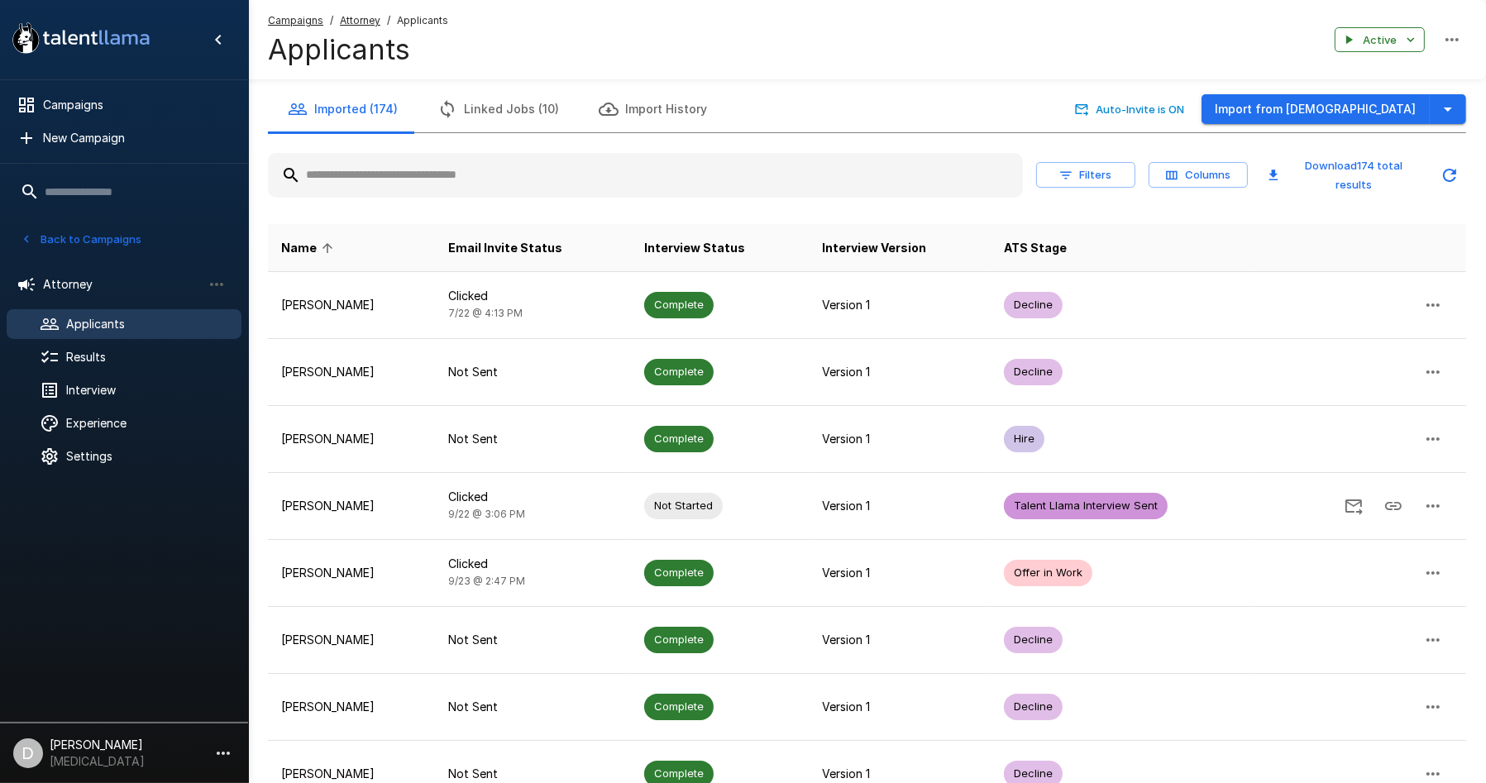
click at [461, 182] on input "text" at bounding box center [645, 175] width 755 height 30
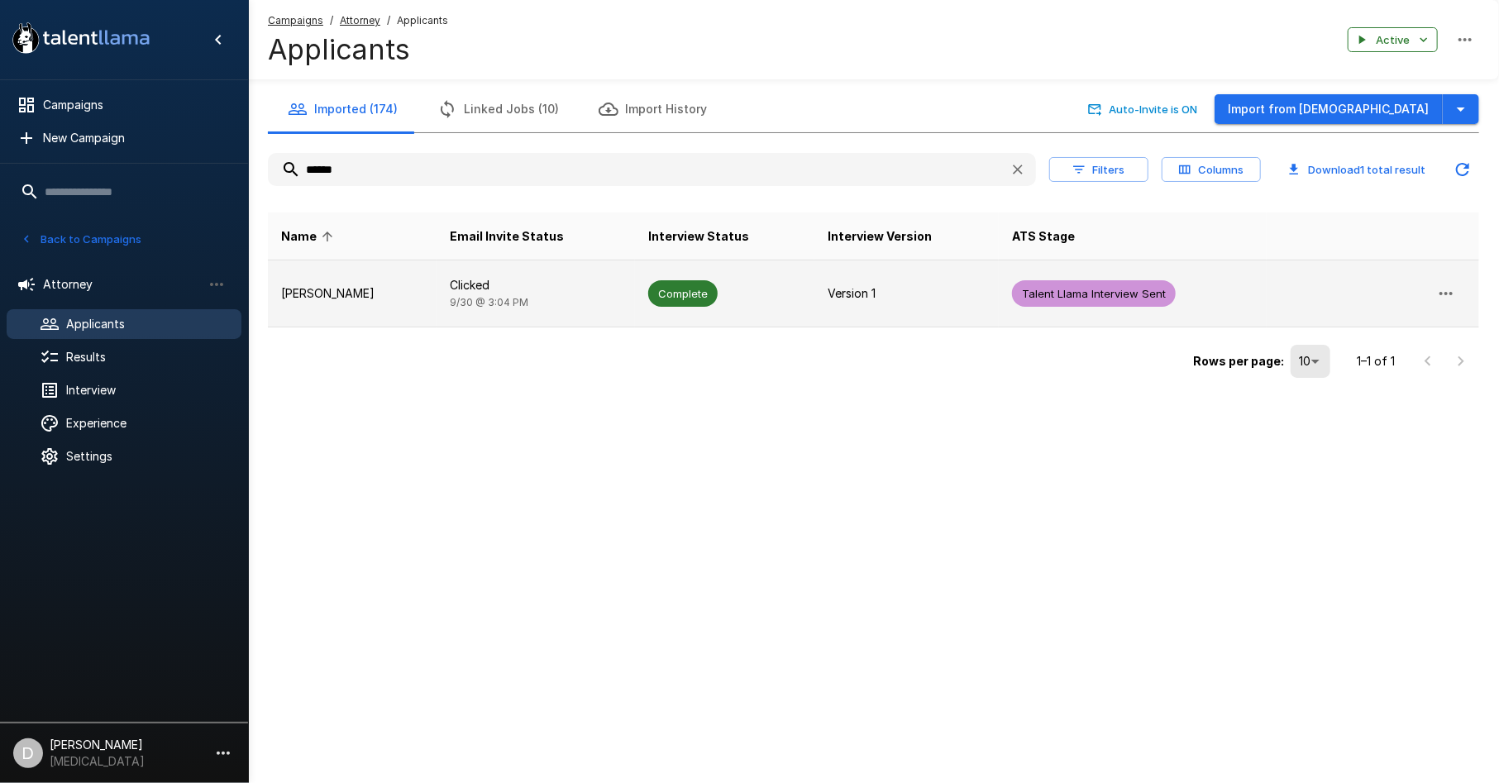
type input "******"
click at [423, 294] on p "[PERSON_NAME]" at bounding box center [352, 293] width 142 height 17
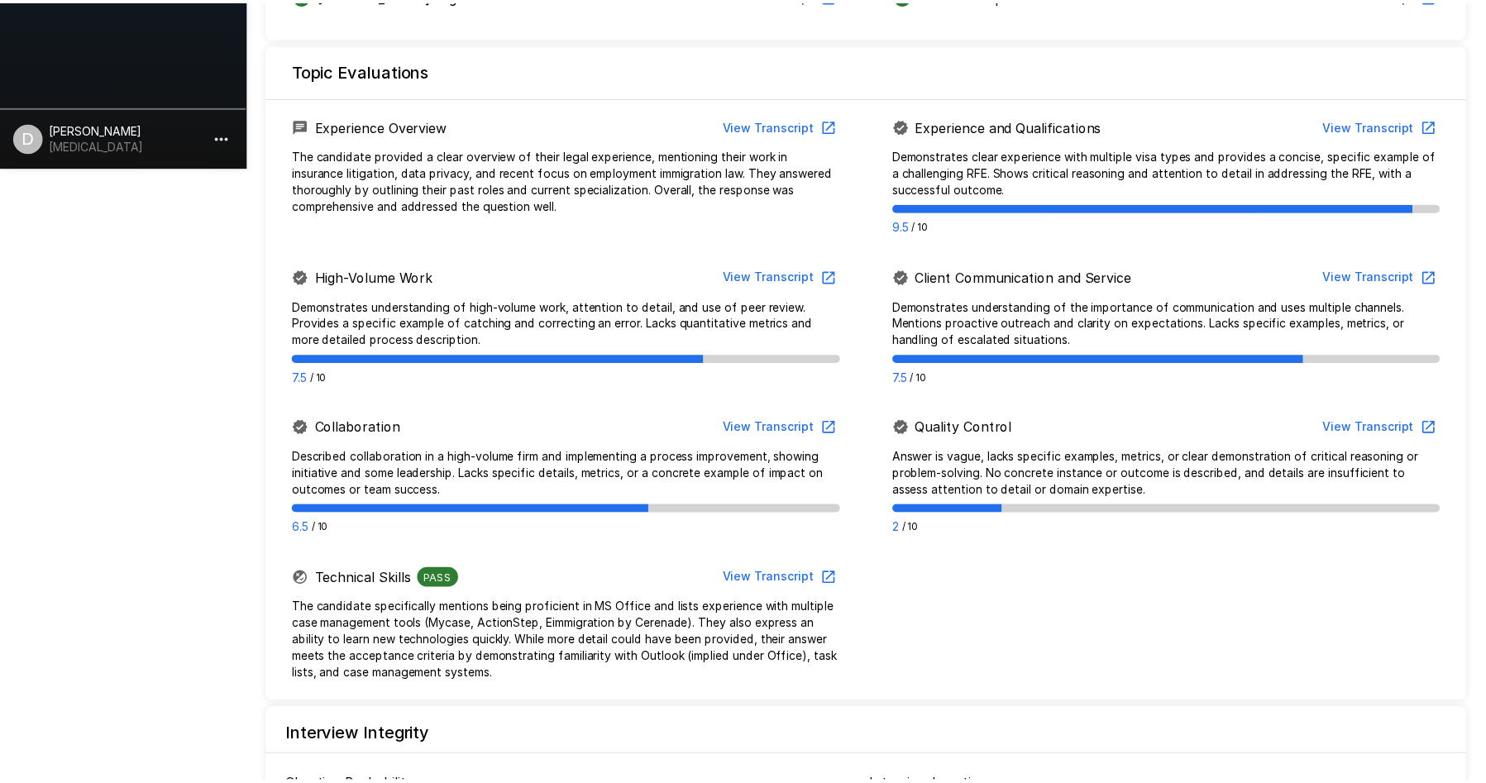
scroll to position [1001, 0]
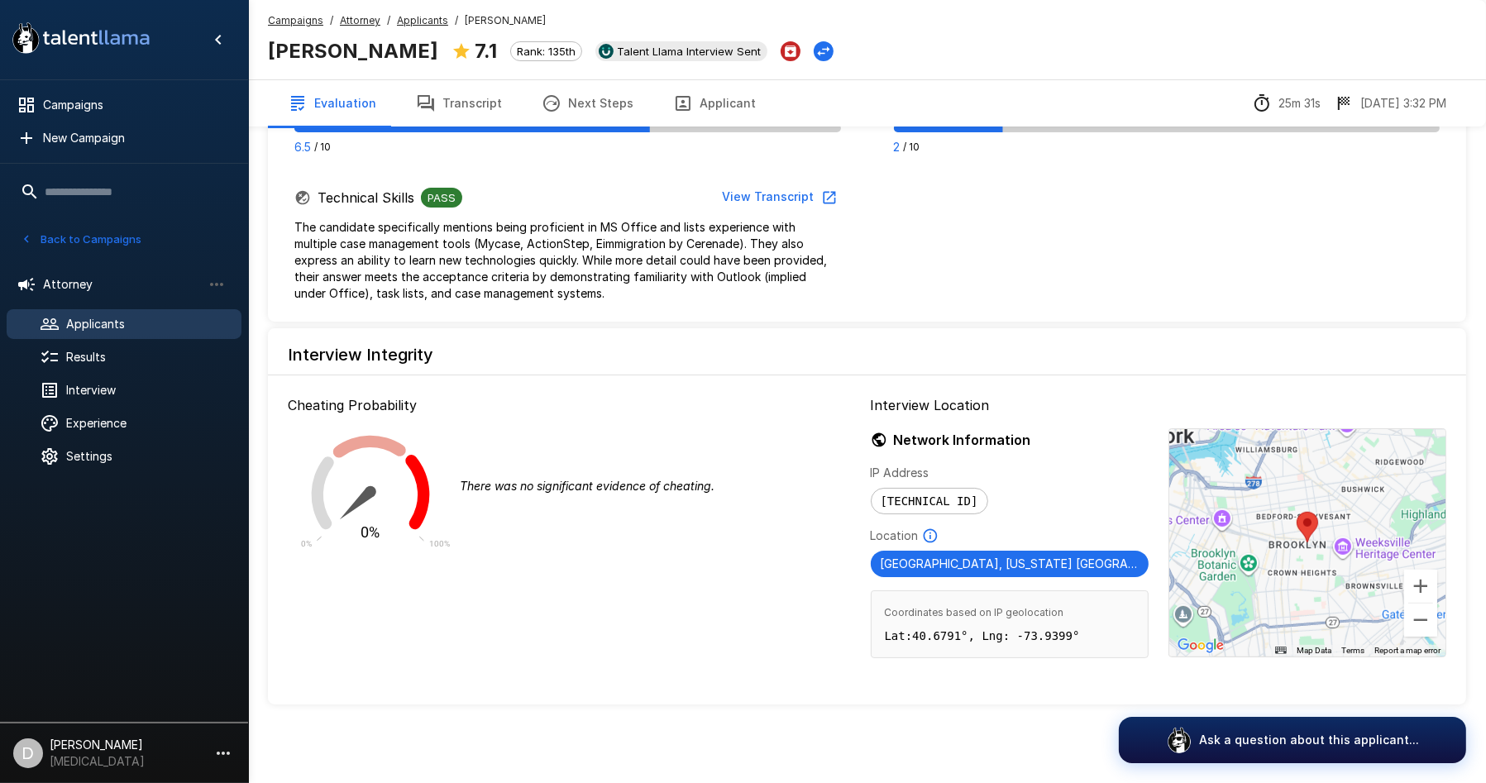
click at [572, 101] on button "Next Steps" at bounding box center [587, 103] width 131 height 46
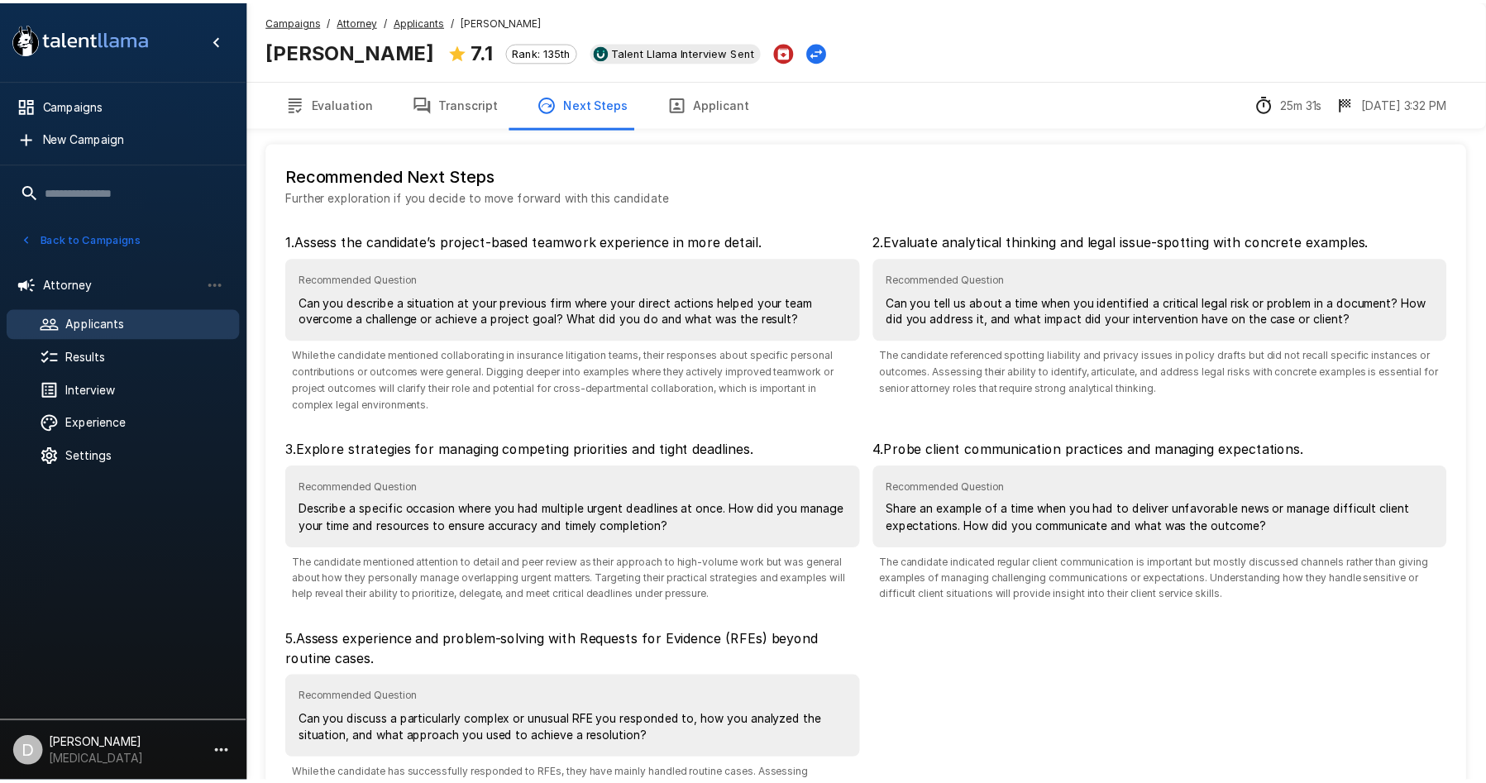
scroll to position [131, 0]
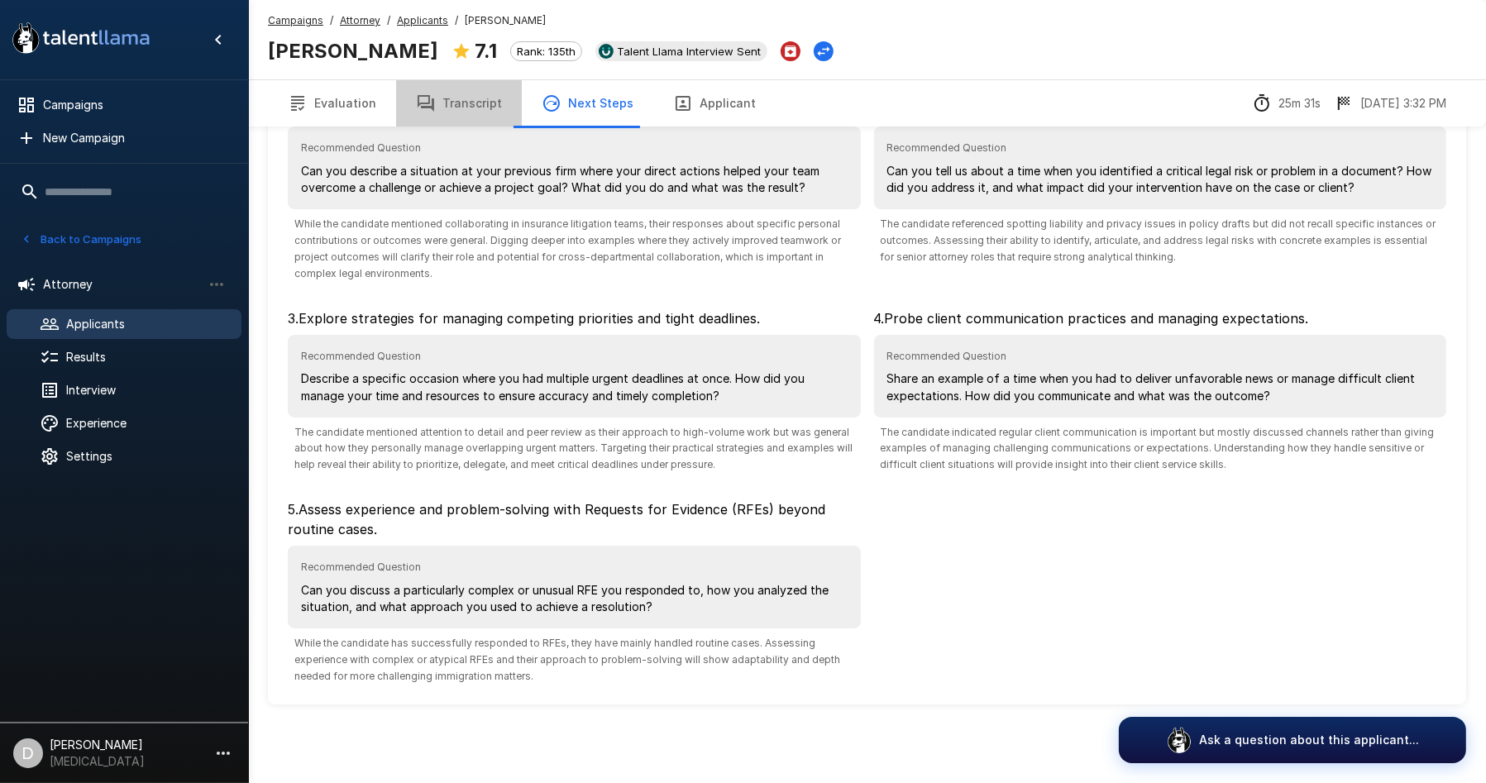
click at [490, 107] on button "Transcript" at bounding box center [459, 103] width 126 height 46
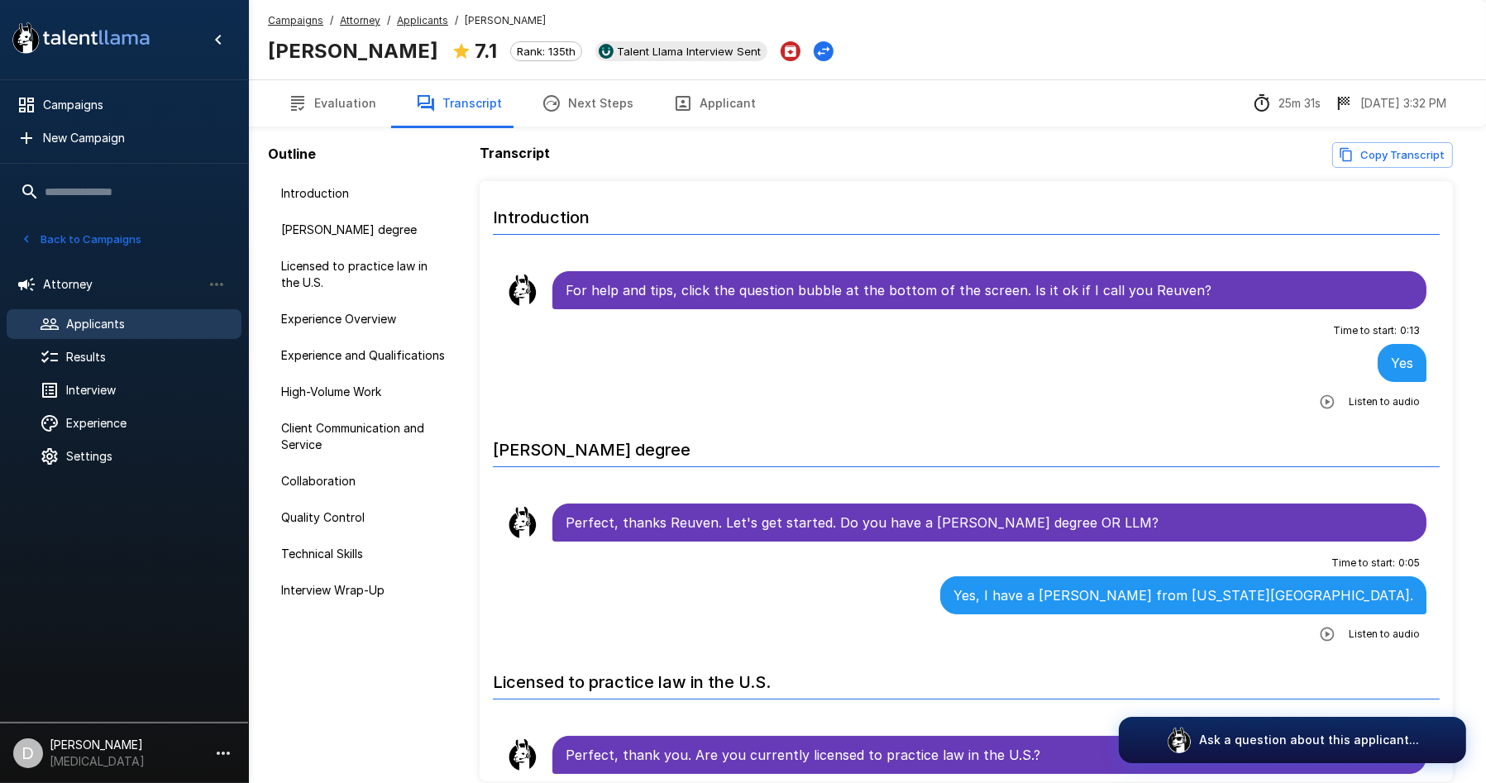
click at [1363, 161] on button "Copy Transcript" at bounding box center [1392, 155] width 121 height 26
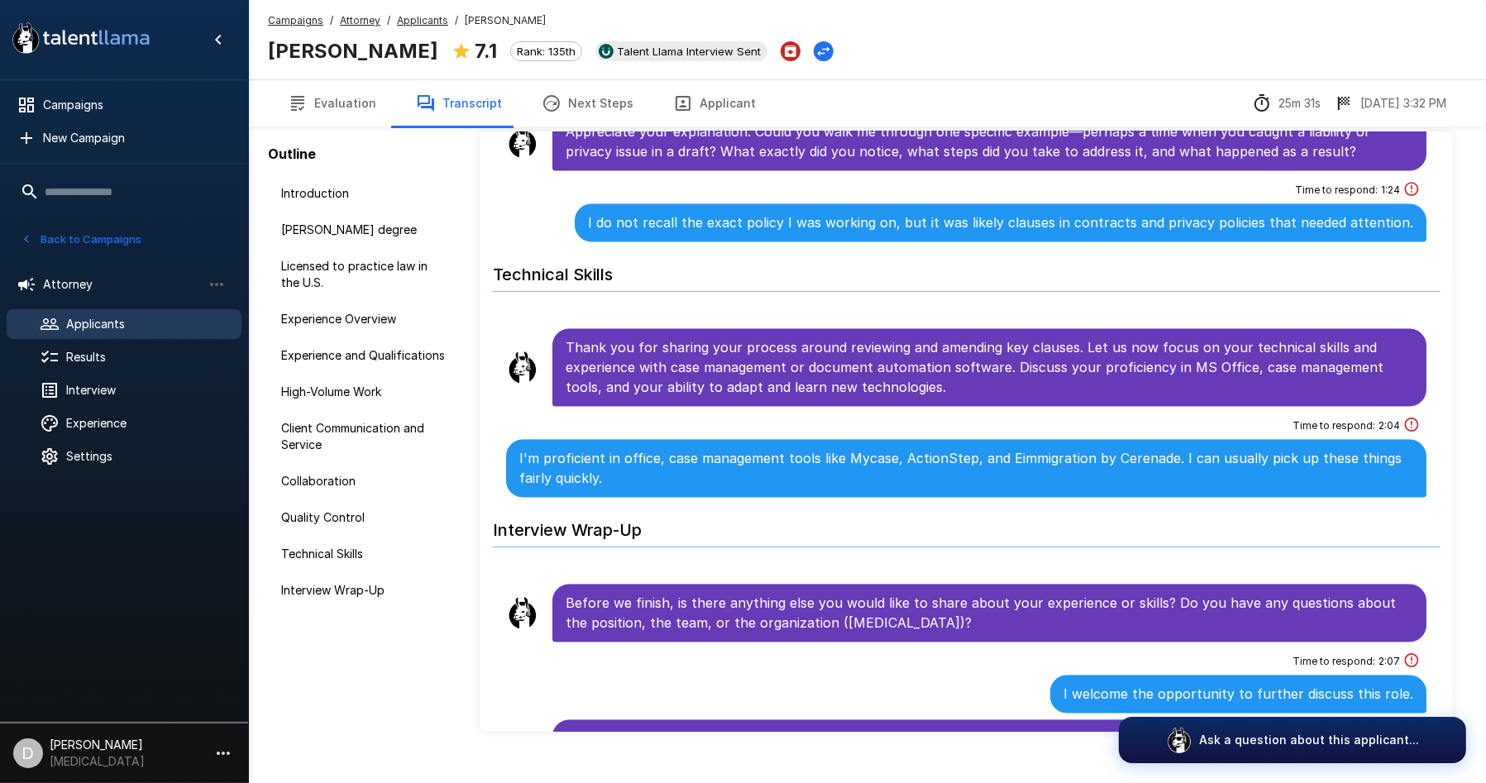
scroll to position [77, 0]
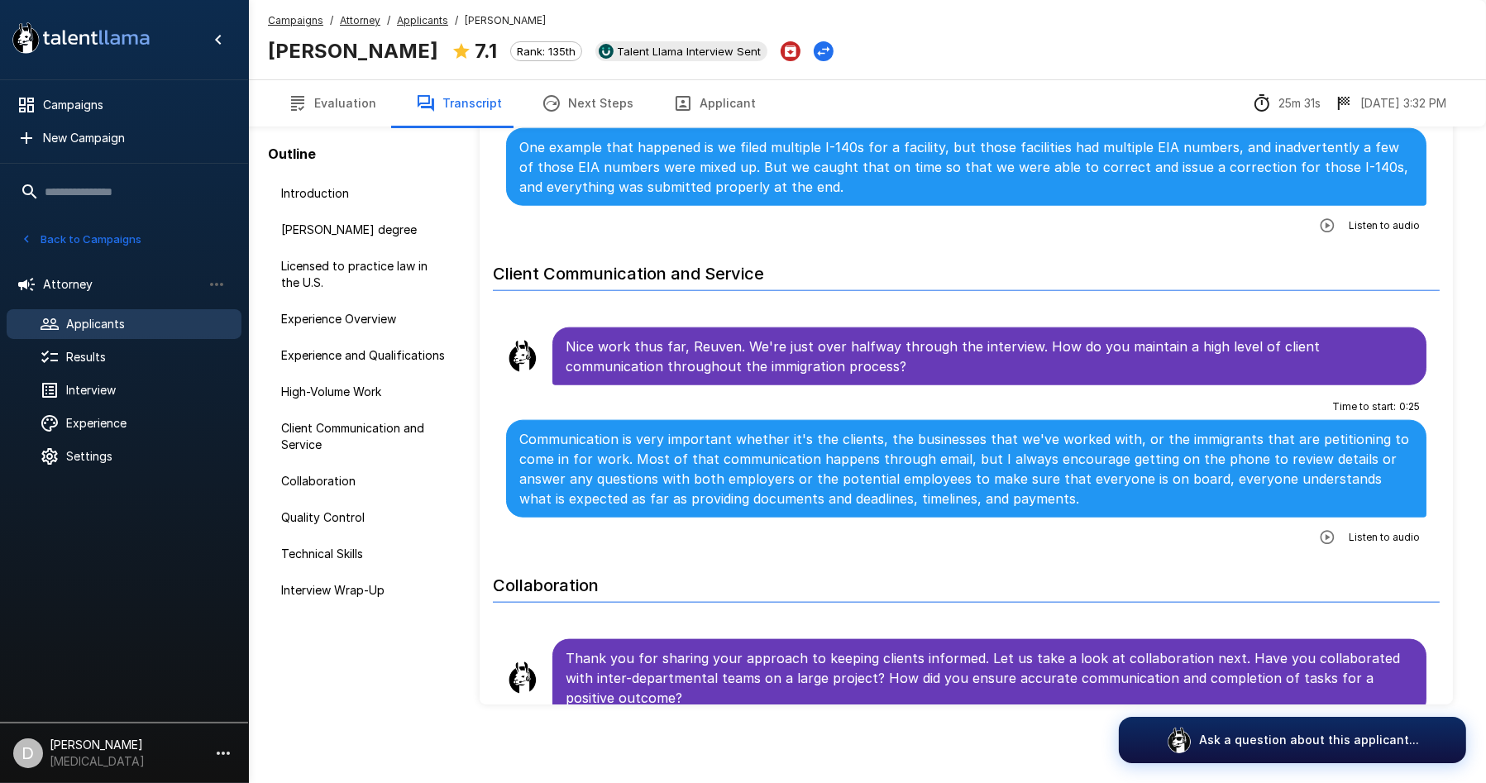
scroll to position [1923, 0]
